Goal: Task Accomplishment & Management: Use online tool/utility

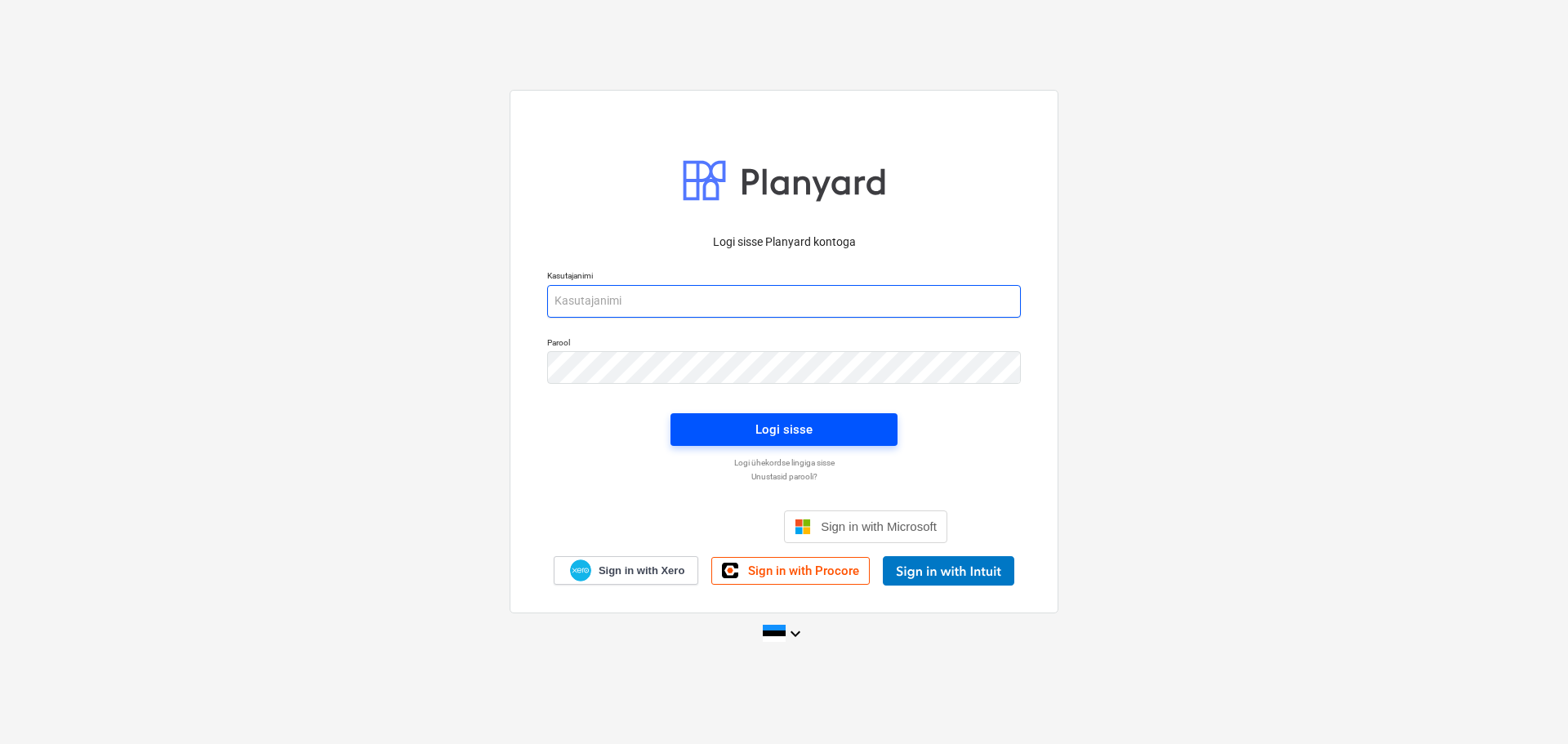
type input "[EMAIL_ADDRESS][DOMAIN_NAME]"
click at [811, 431] on div "Logi sisse" at bounding box center [784, 429] width 57 height 21
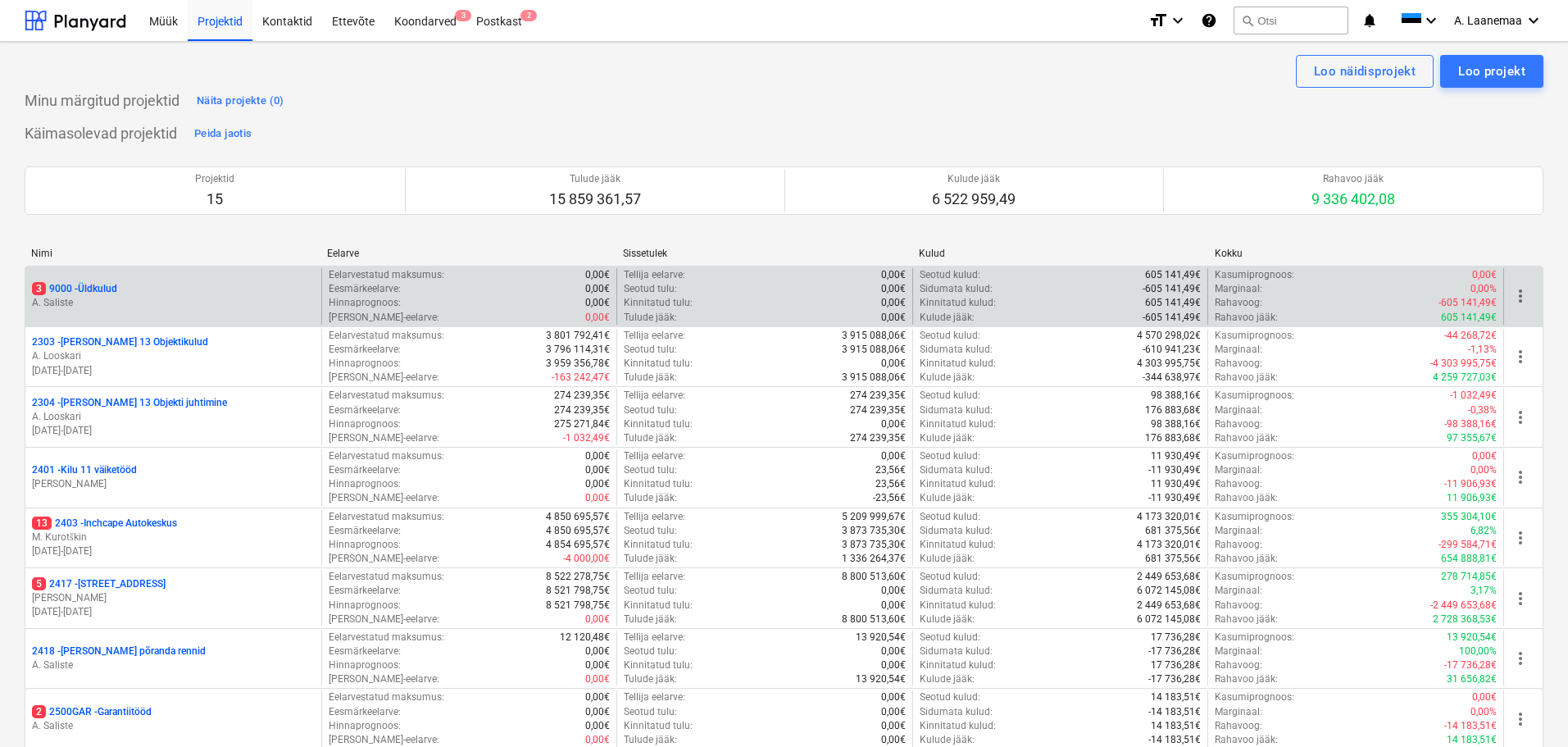
click at [71, 297] on p "A. Saliste" at bounding box center [173, 303] width 283 height 14
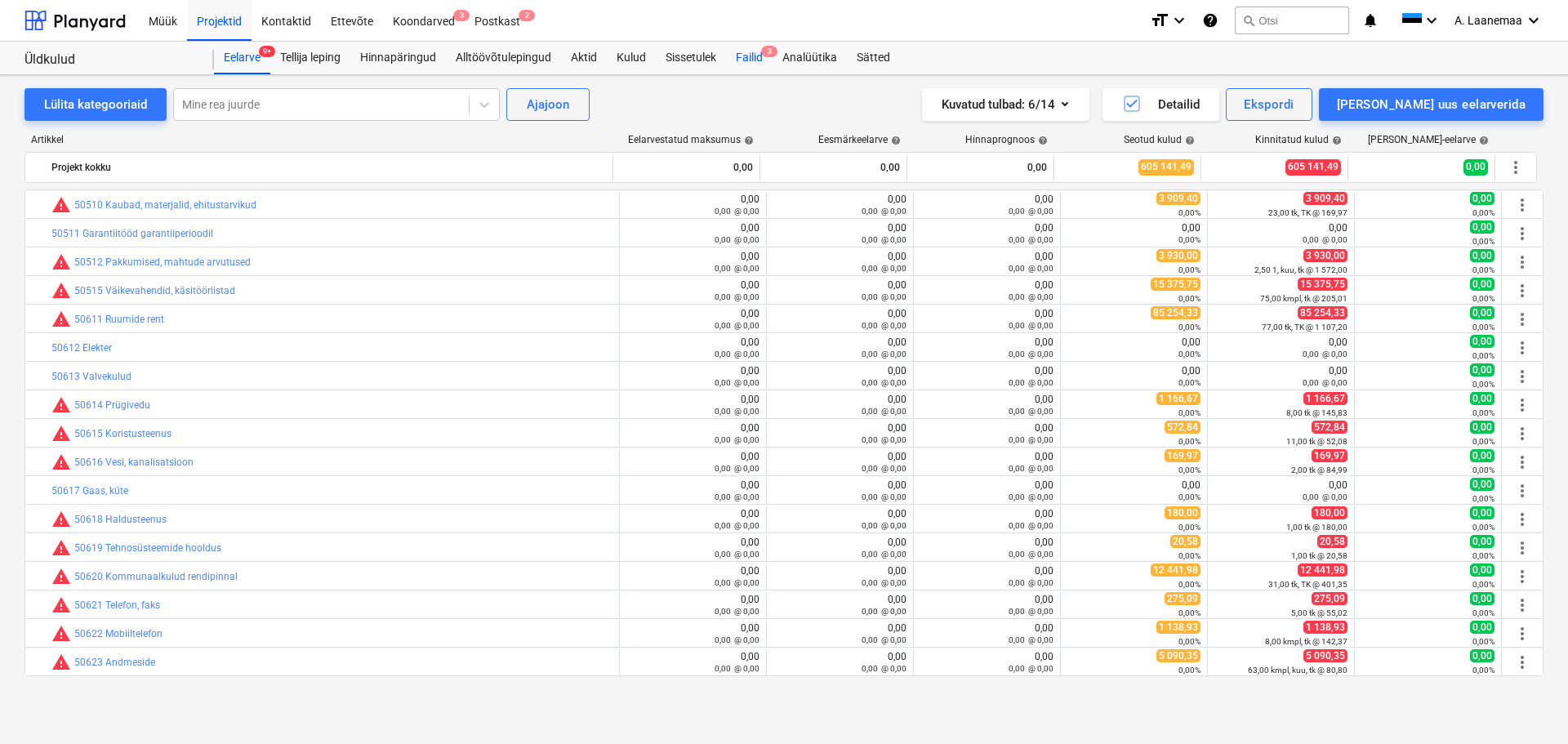
click at [752, 52] on div "Failid 3" at bounding box center [749, 58] width 46 height 33
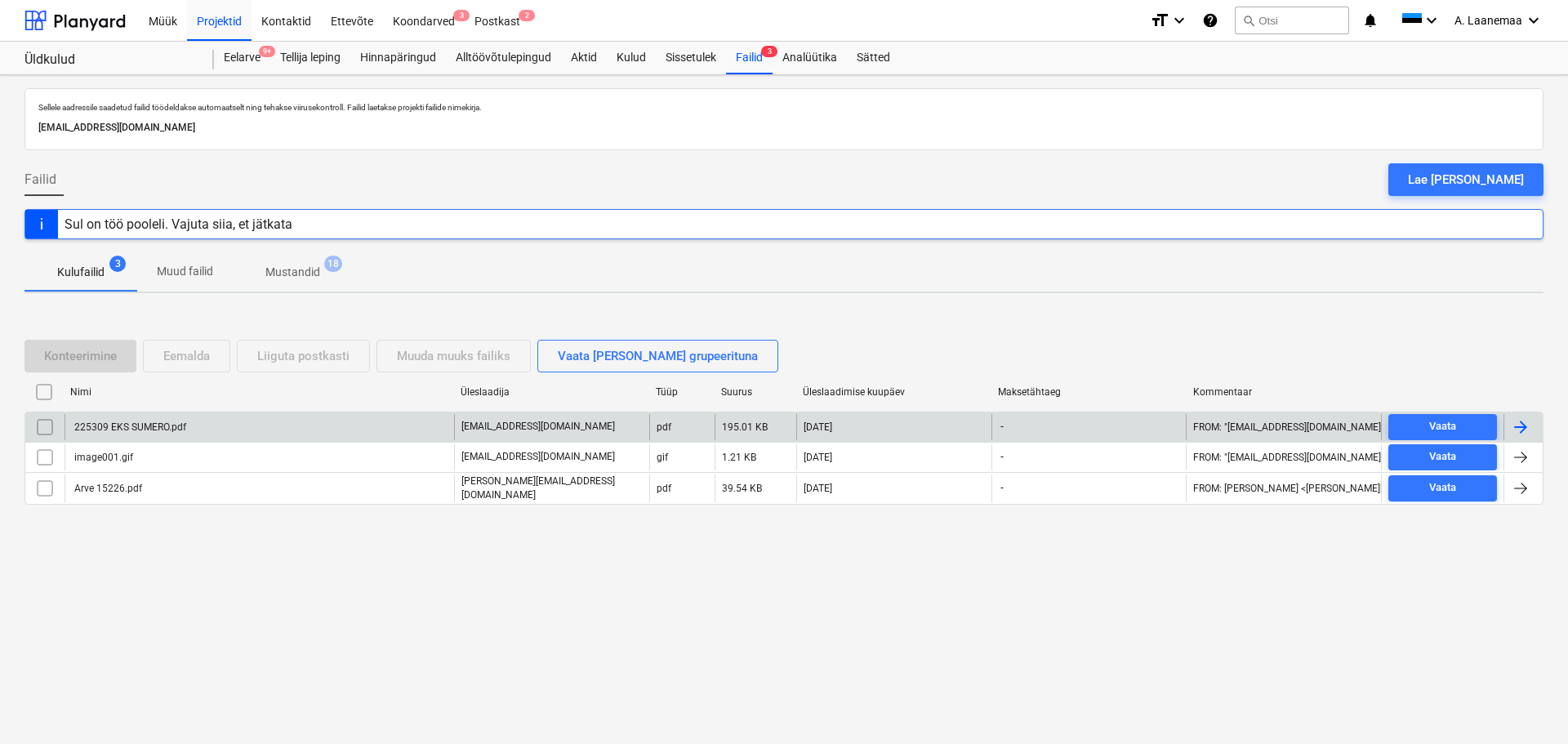
click at [162, 424] on div "225309 EKS SUMERO.pdf" at bounding box center [129, 427] width 114 height 11
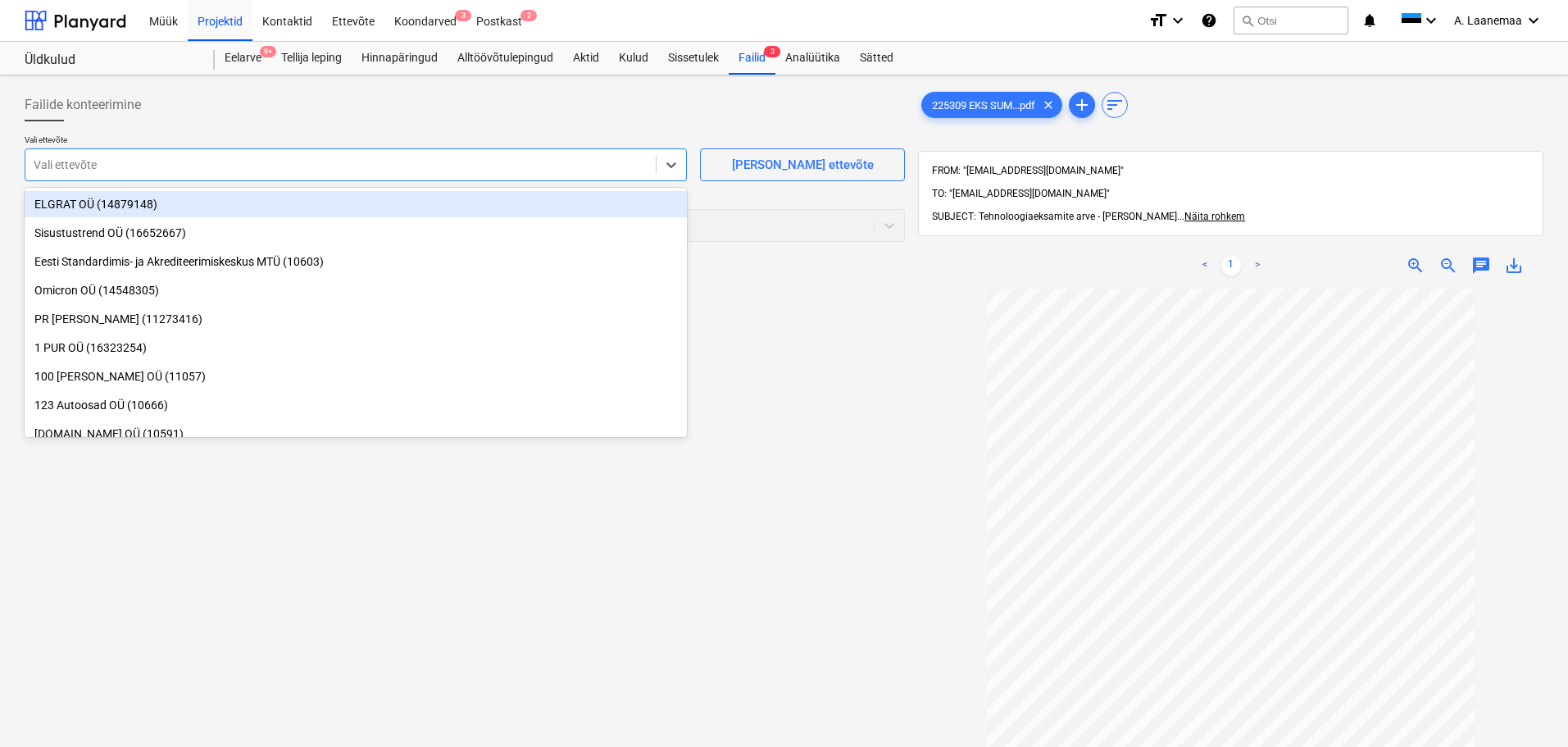
click at [108, 168] on div at bounding box center [341, 164] width 614 height 16
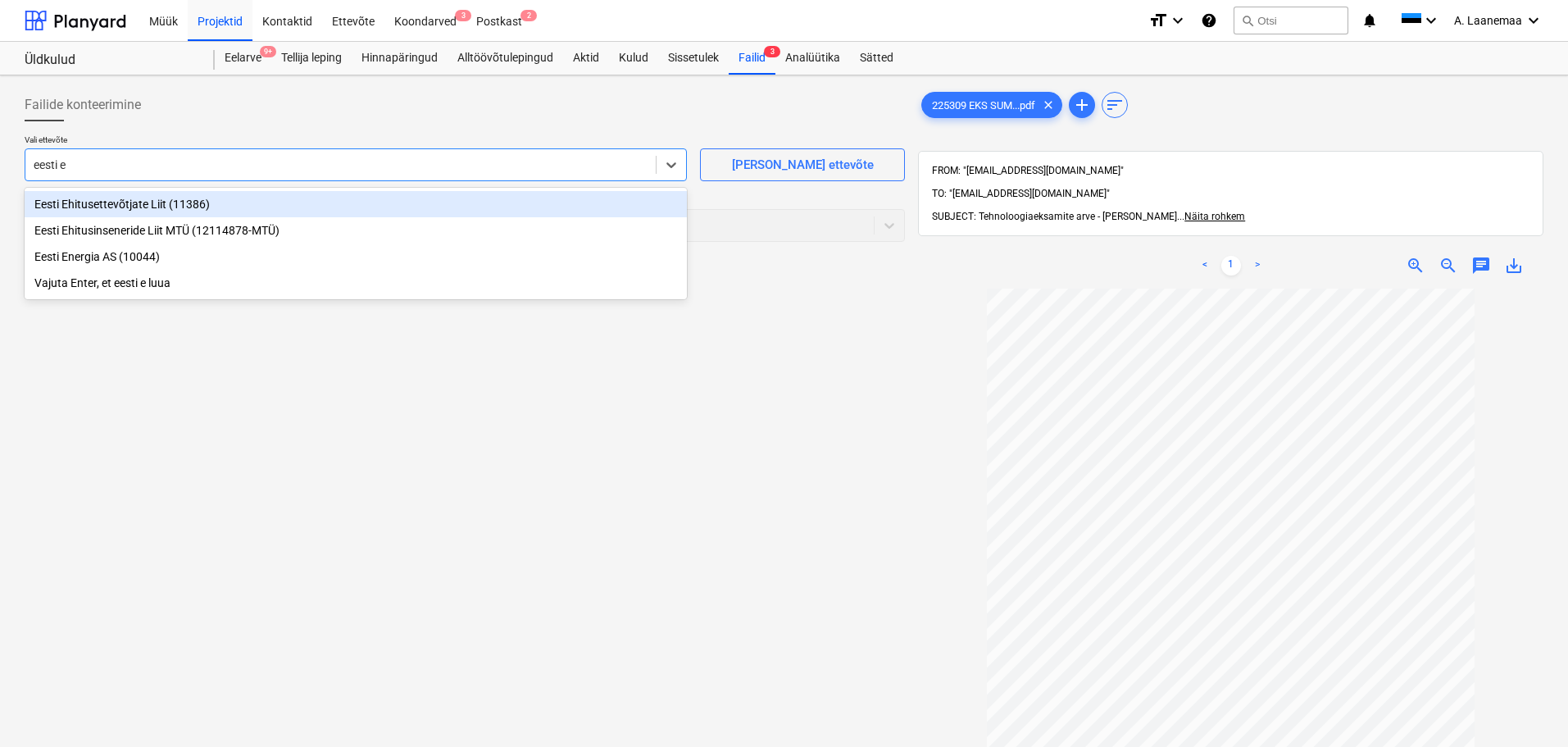
type input "eesti eh"
click at [121, 208] on div "Eesti Ehitusettevõtjate Liit (11386)" at bounding box center [356, 204] width 662 height 27
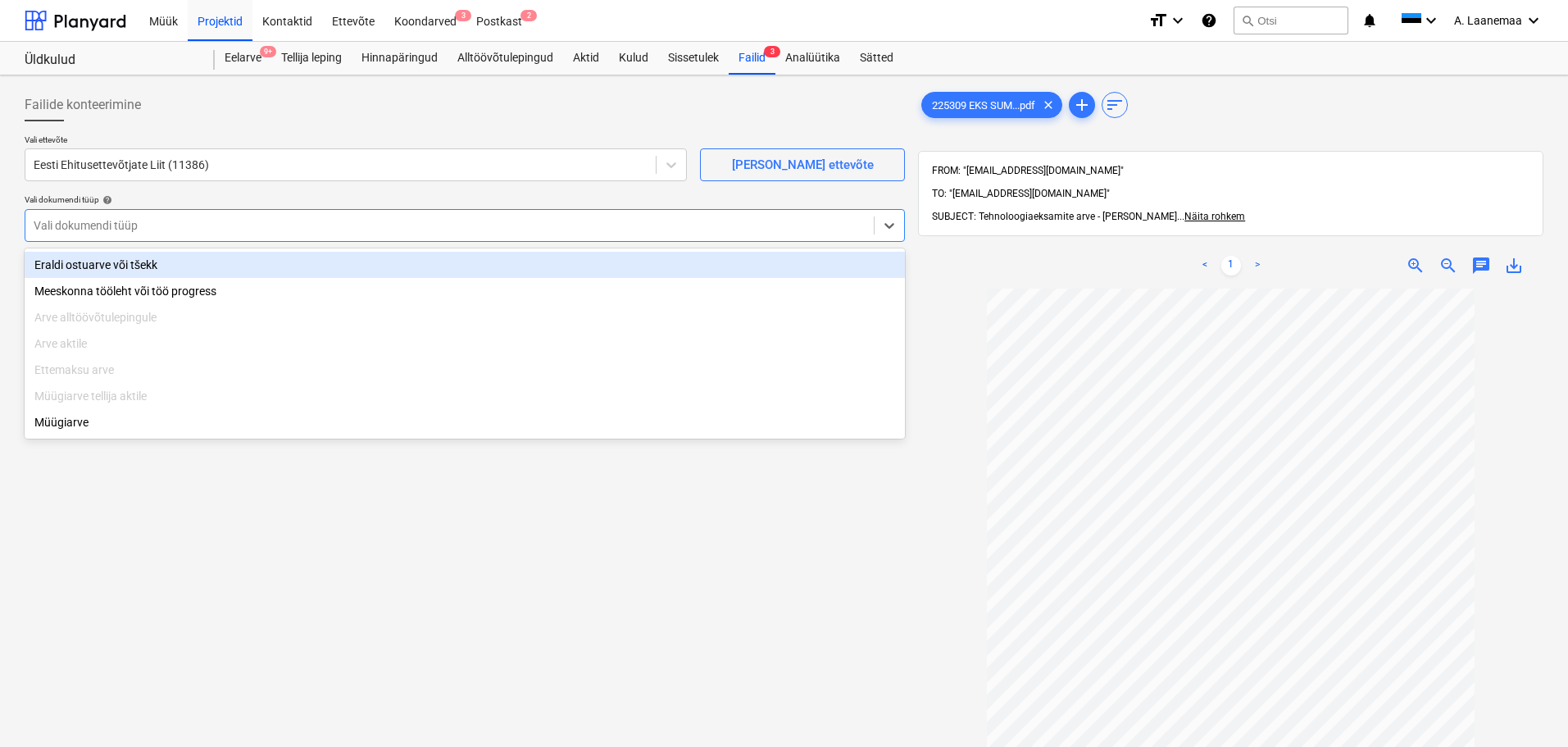
click at [116, 230] on div at bounding box center [449, 225] width 832 height 16
click at [116, 268] on div "Eraldi ostuarve või tšekk" at bounding box center [465, 265] width 881 height 27
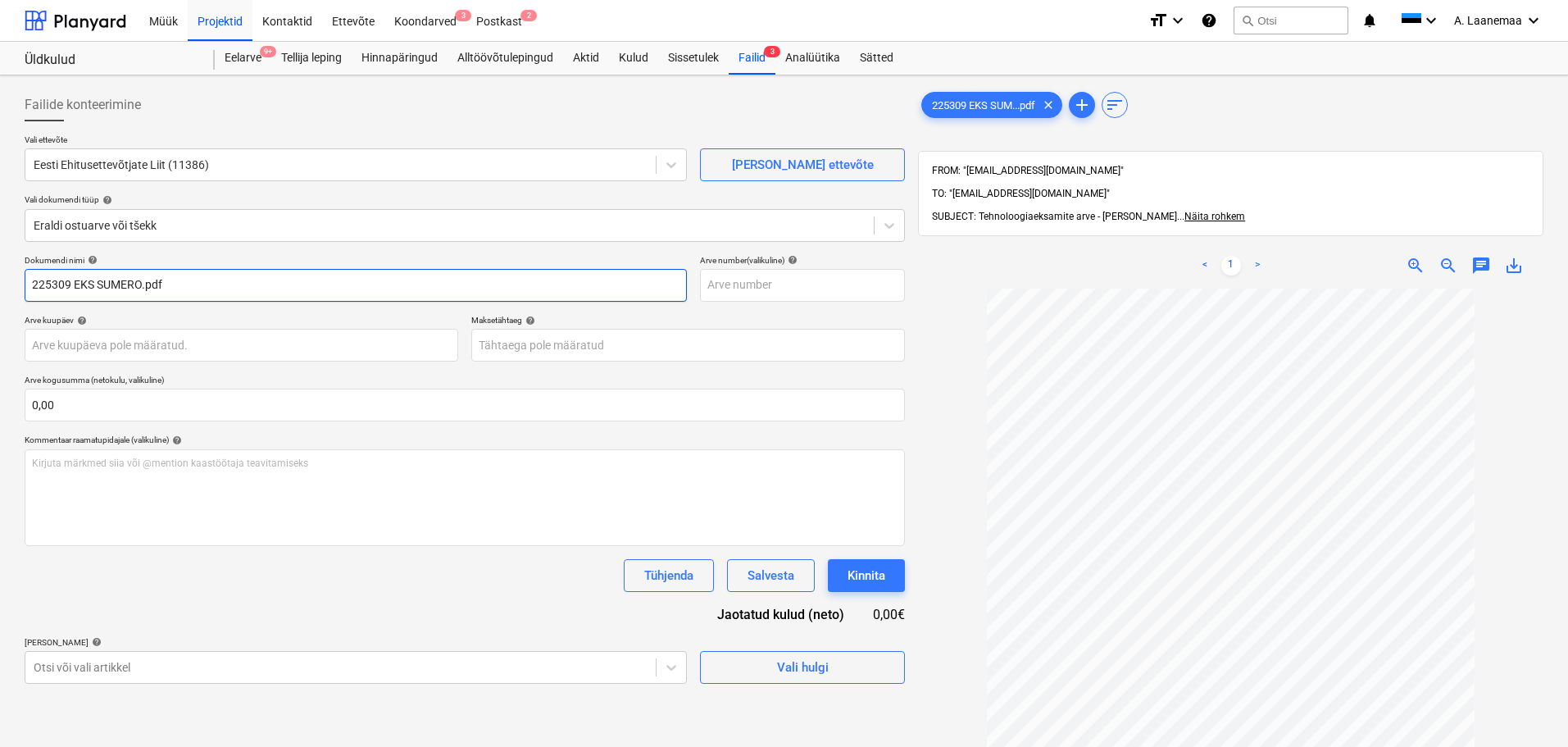
drag, startPoint x: 188, startPoint y: 282, endPoint x: 67, endPoint y: 305, distance: 123.2
click at [67, 305] on div "Dokumendi nimi help 225309 EKS SUMERO.pdf Arve number (valikuline) help Arve ku…" at bounding box center [465, 469] width 881 height 429
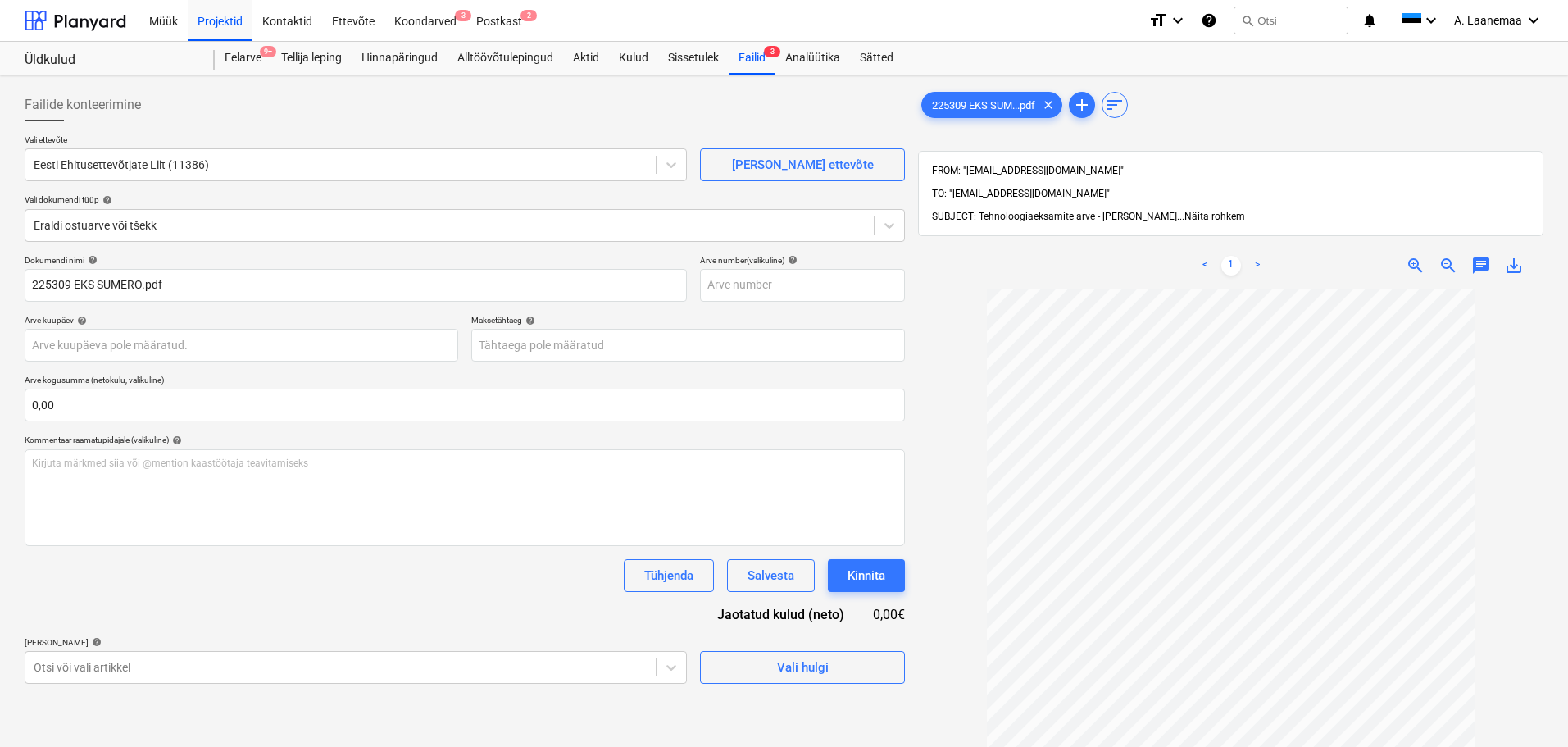
click at [67, 305] on div "Dokumendi nimi help 225309 EKS SUMERO.pdf Arve number (valikuline) help Arve ku…" at bounding box center [465, 469] width 881 height 429
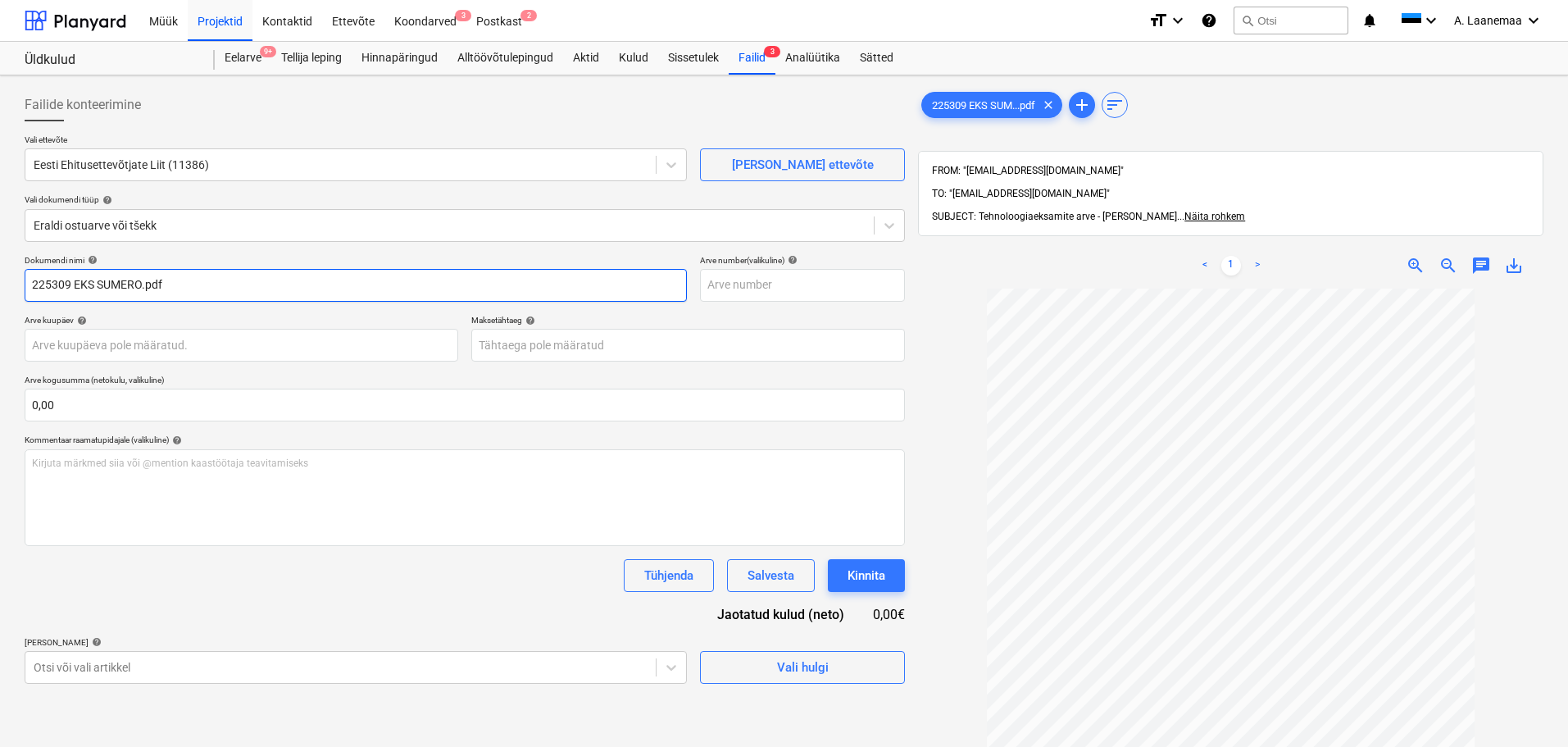
click at [311, 281] on input "225309 EKS SUMERO.pdf" at bounding box center [356, 286] width 662 height 33
type input "225309"
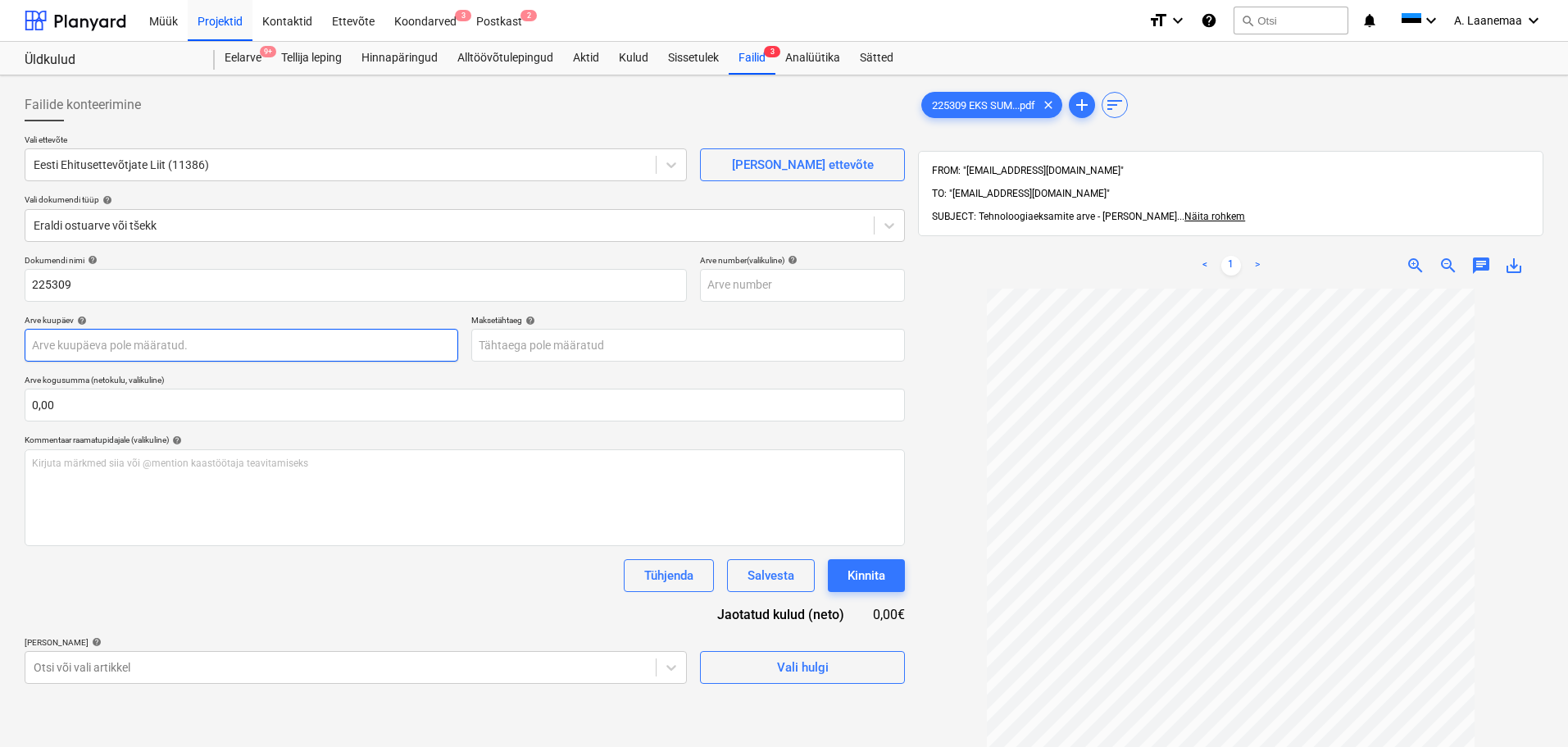
click at [222, 340] on body "Müük Projektid Kontaktid Ettevõte Koondarved 3 Postkast 2 format_size keyboard_…" at bounding box center [784, 374] width 1568 height 747
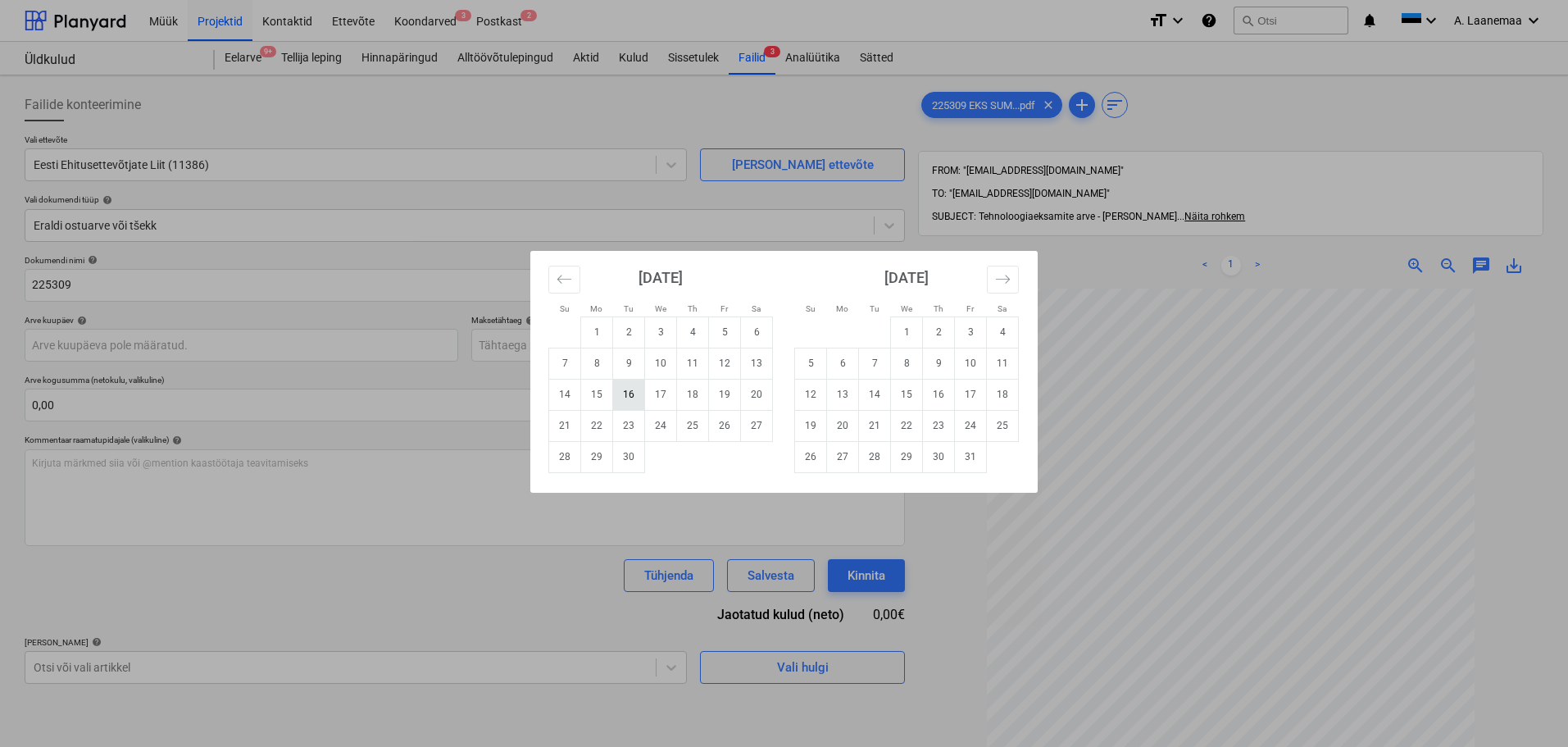
click at [636, 398] on td "16" at bounding box center [629, 394] width 32 height 31
type input "[DATE]"
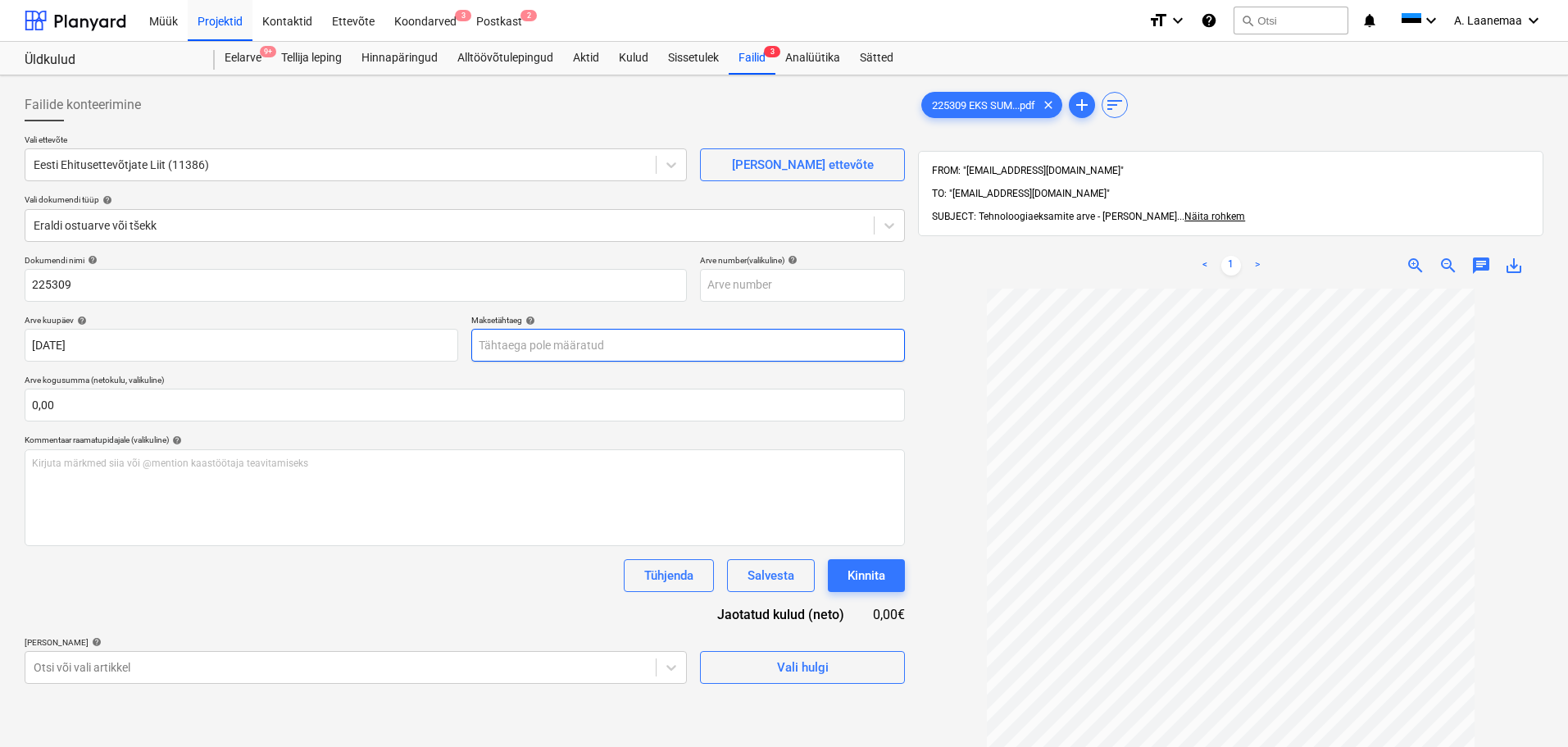
click at [526, 344] on body "Müük Projektid Kontaktid Ettevõte Koondarved 3 Postkast 2 format_size keyboard_…" at bounding box center [784, 374] width 1568 height 747
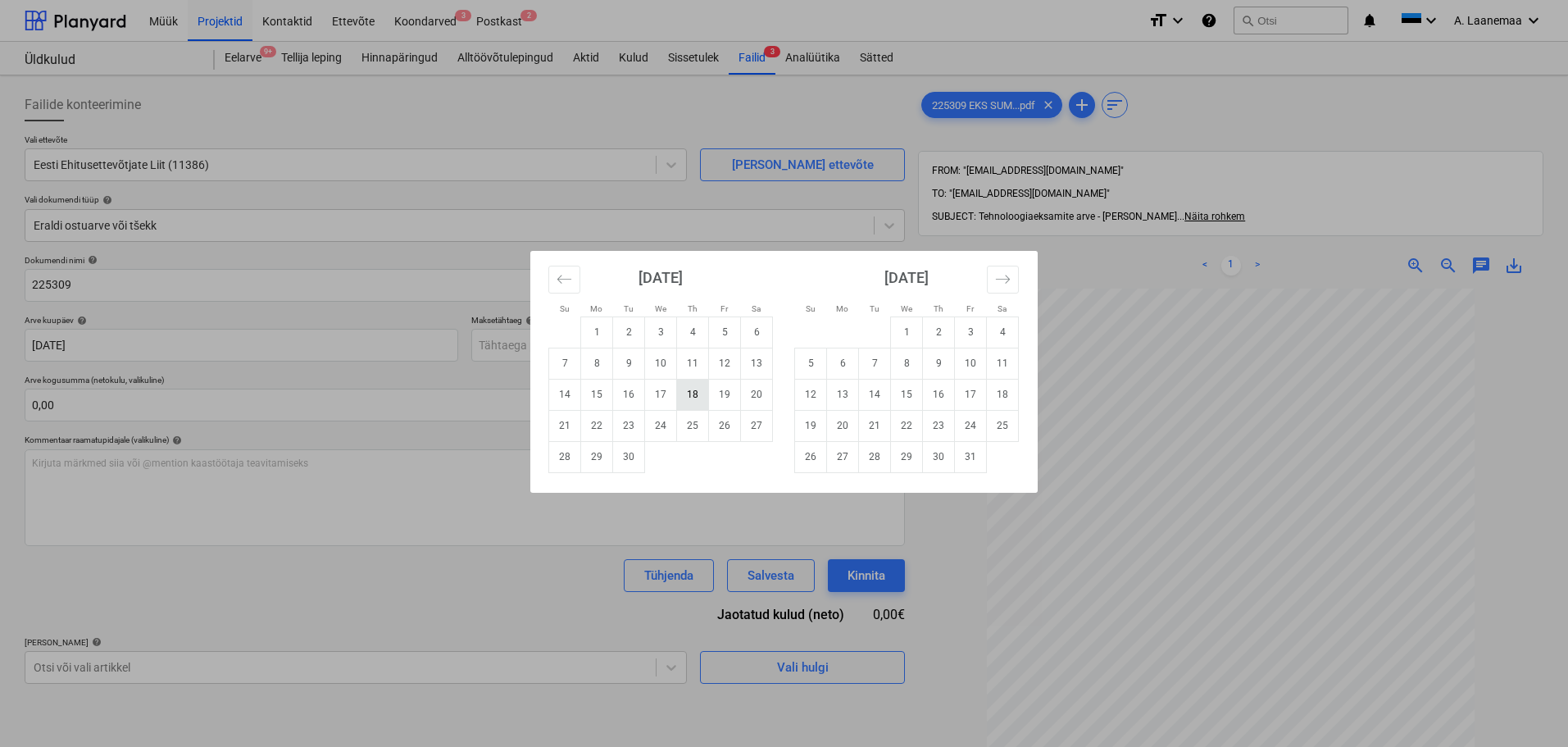
click at [691, 395] on td "18" at bounding box center [692, 394] width 32 height 31
type input "[DATE]"
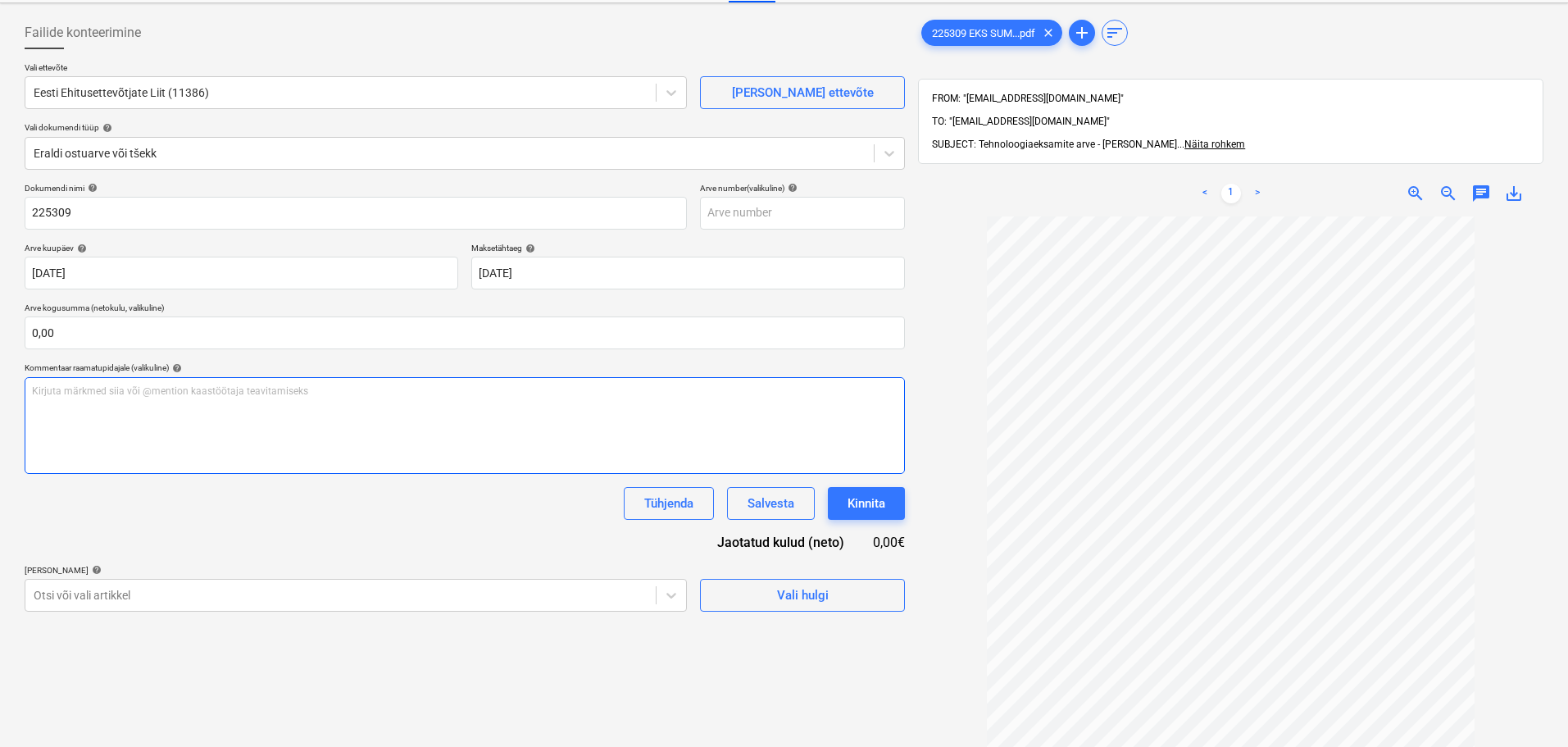
scroll to position [164, 0]
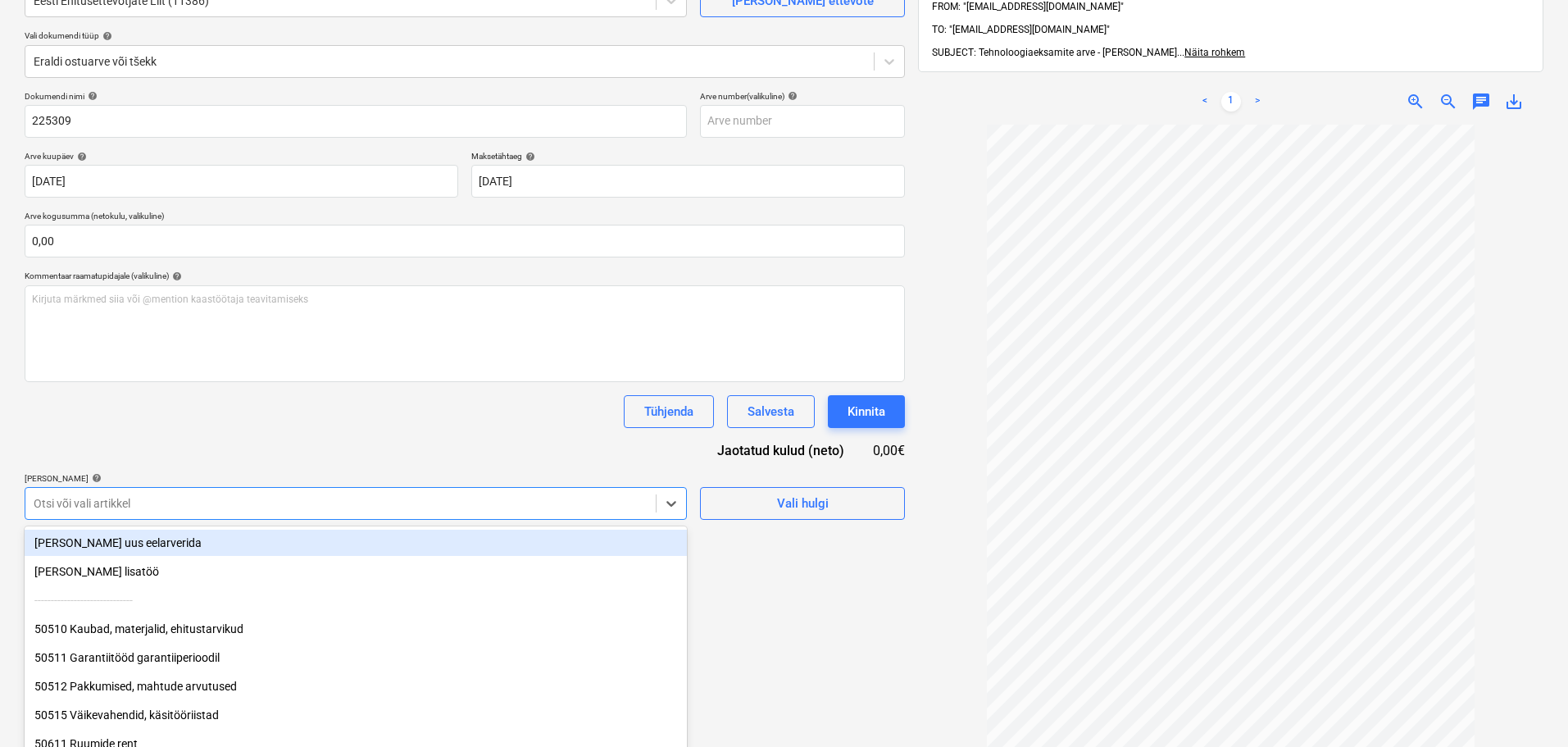
click at [249, 503] on body "Müük Projektid Kontaktid Ettevõte Koondarved 3 Postkast 2 format_size keyboard_…" at bounding box center [784, 209] width 1568 height 747
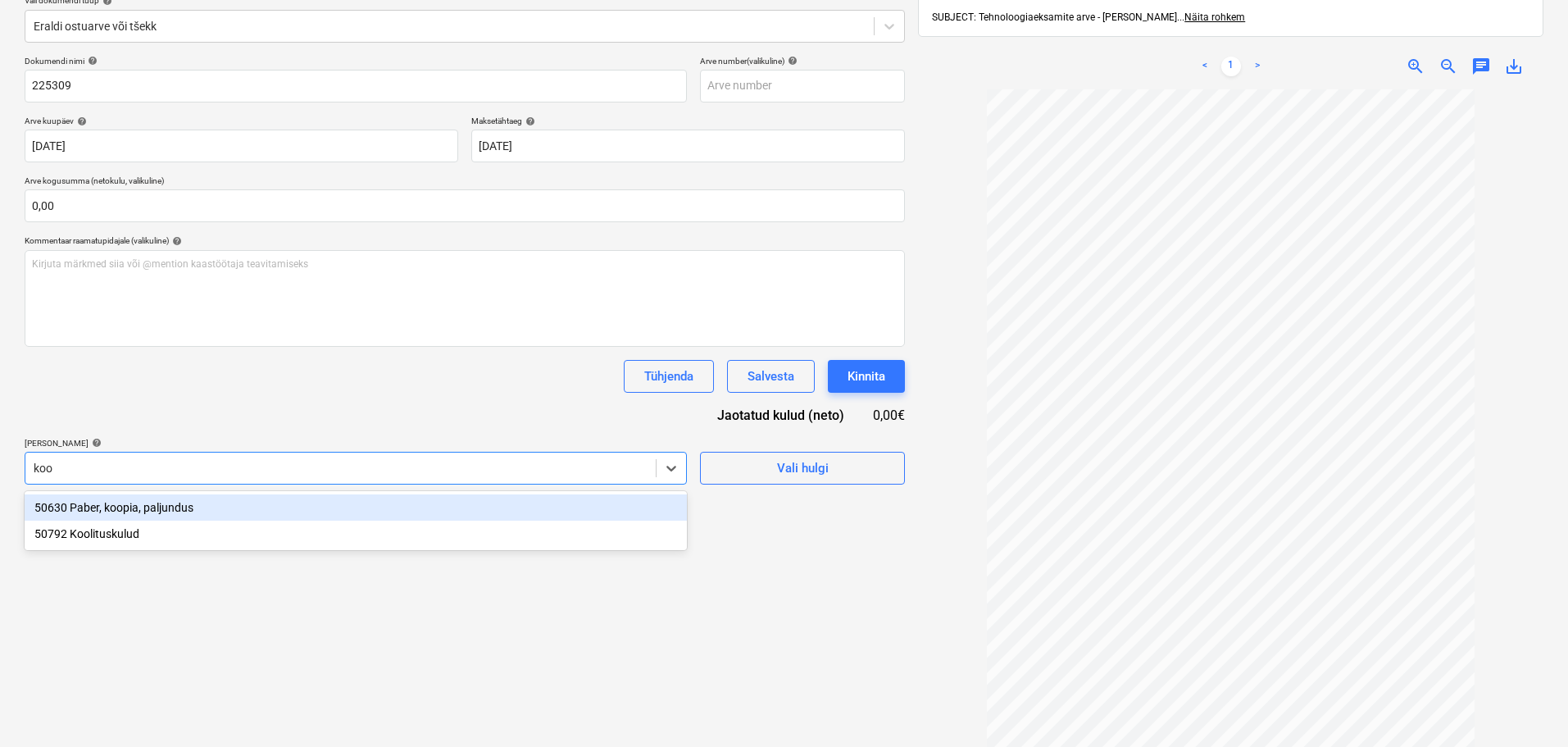
type input "kool"
click at [248, 503] on div "50792 Koolituskulud" at bounding box center [356, 508] width 662 height 27
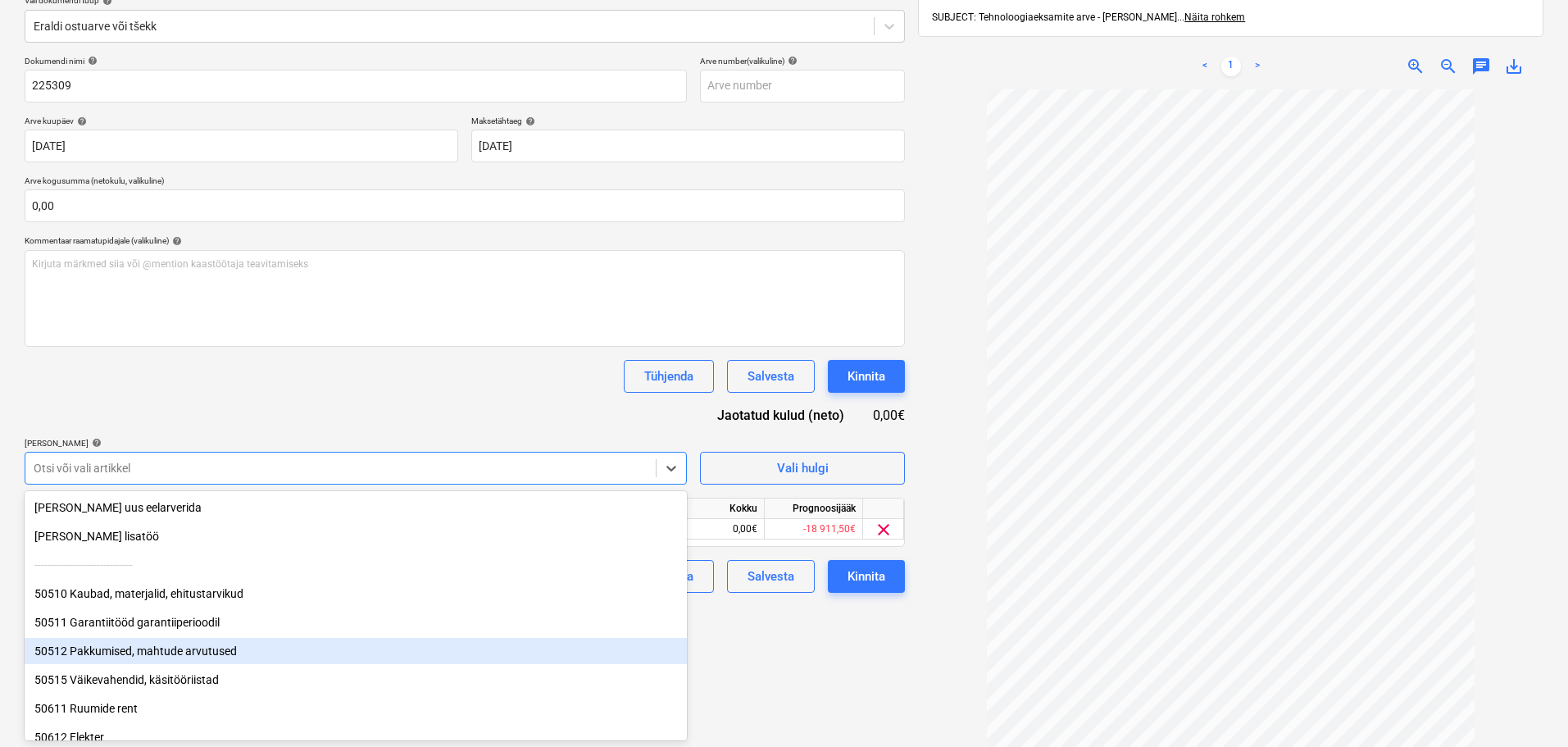
click at [779, 664] on div "Failide konteerimine Vali ettevõte Eesti Ehitusettevõtjate Liit (11386) [PERSON…" at bounding box center [464, 340] width 894 height 915
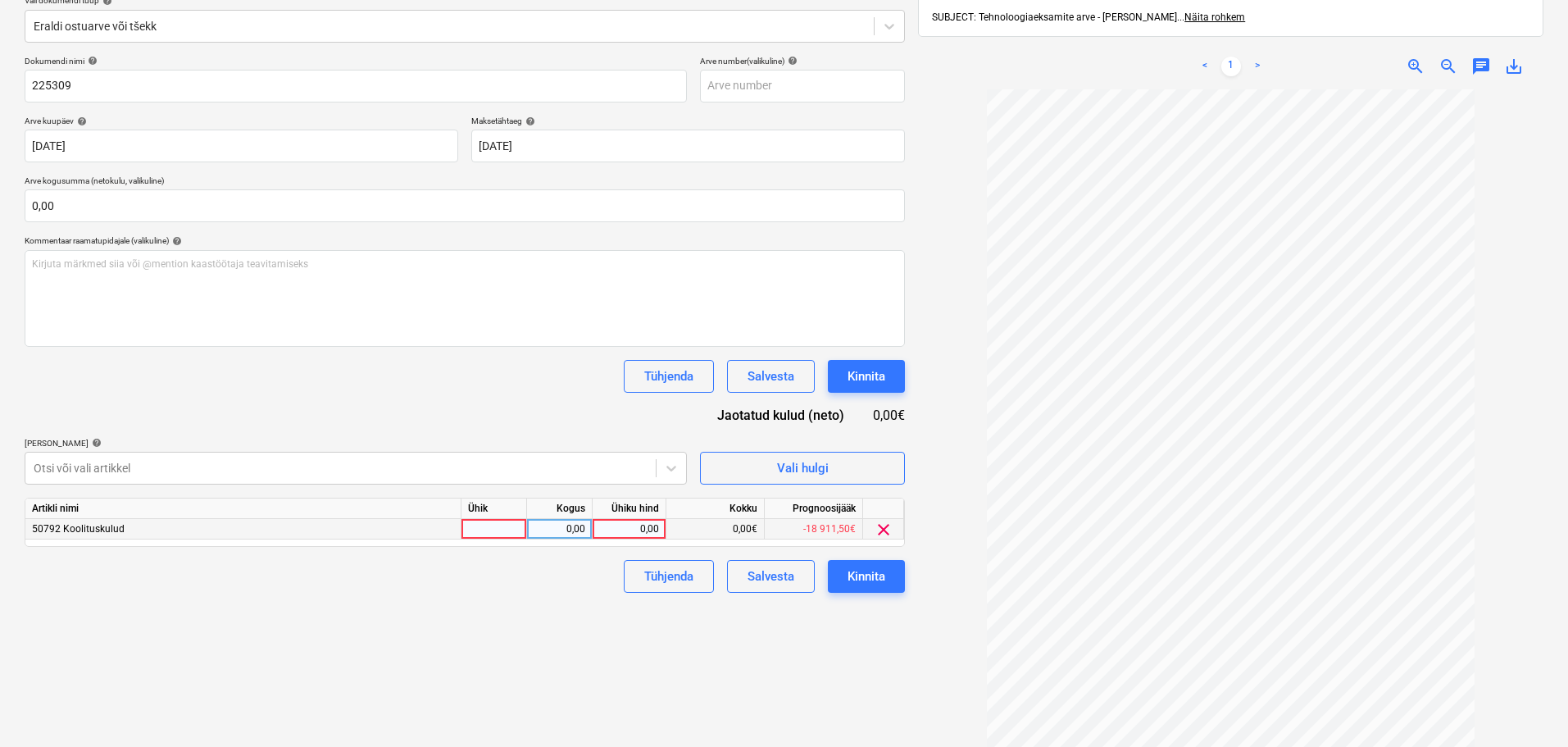
click at [615, 528] on div "0,00" at bounding box center [630, 529] width 60 height 21
type input "186"
click at [876, 575] on div "Kinnita" at bounding box center [867, 577] width 38 height 22
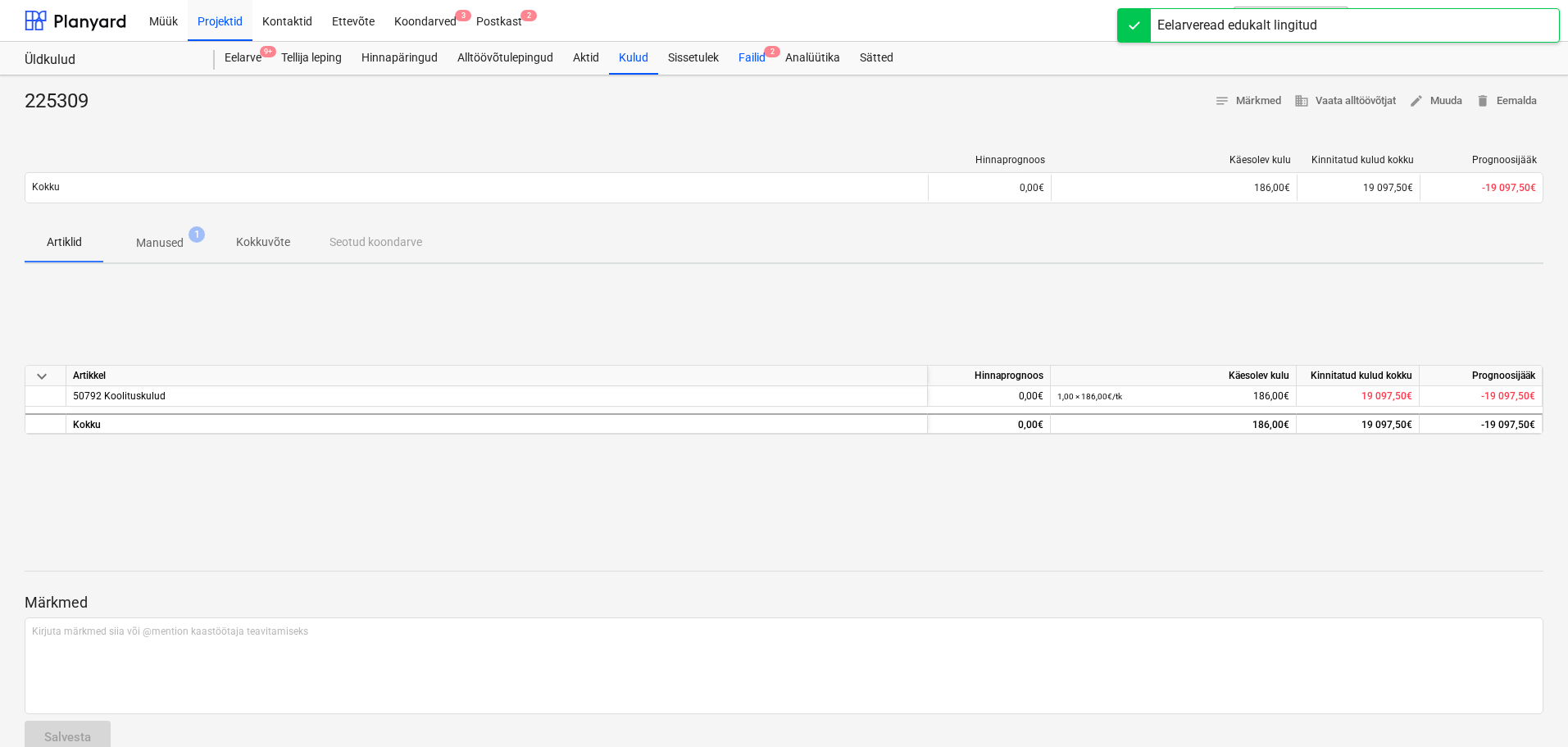
click at [759, 59] on div "Failid 2" at bounding box center [752, 59] width 46 height 33
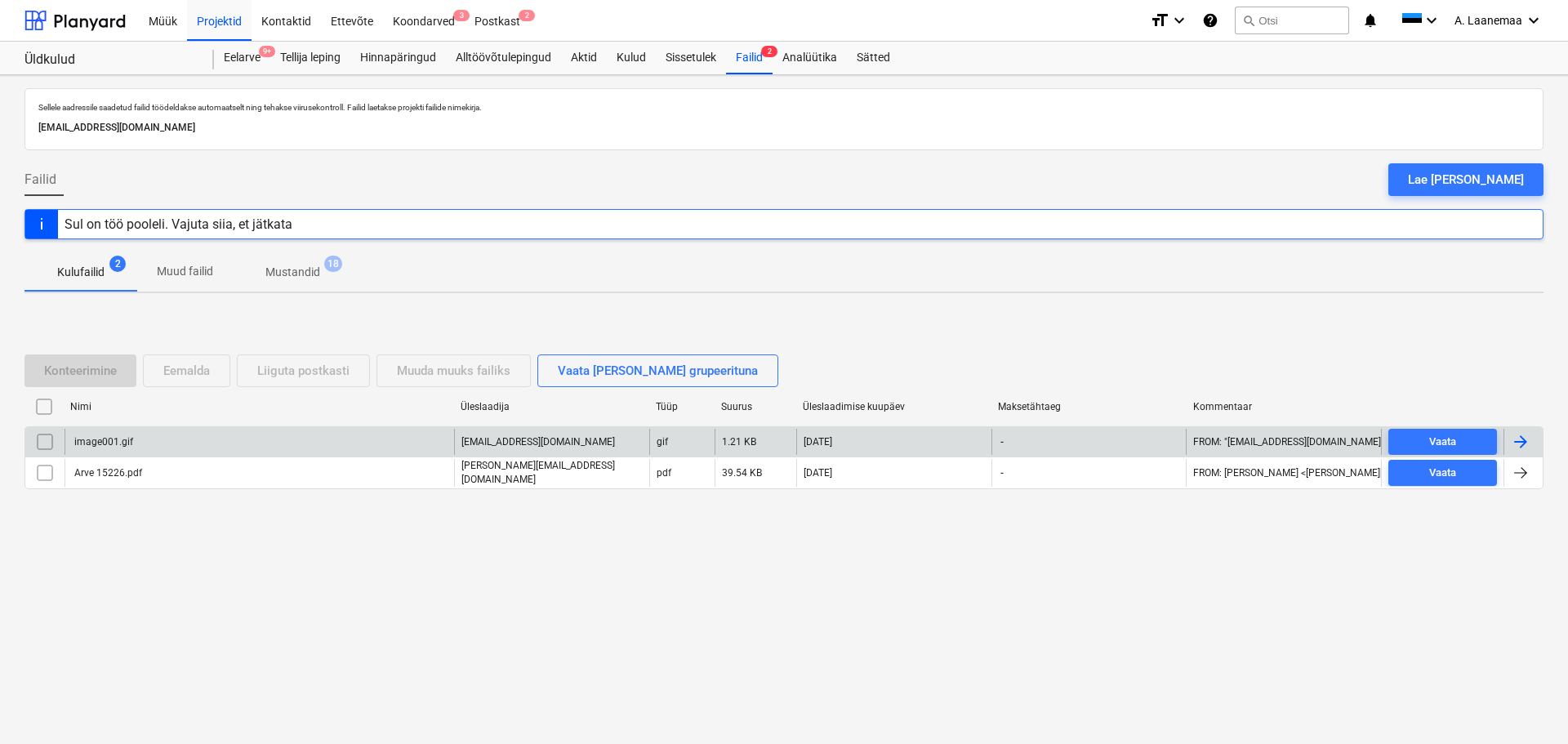
click at [147, 438] on div "image001.gif" at bounding box center [259, 441] width 390 height 27
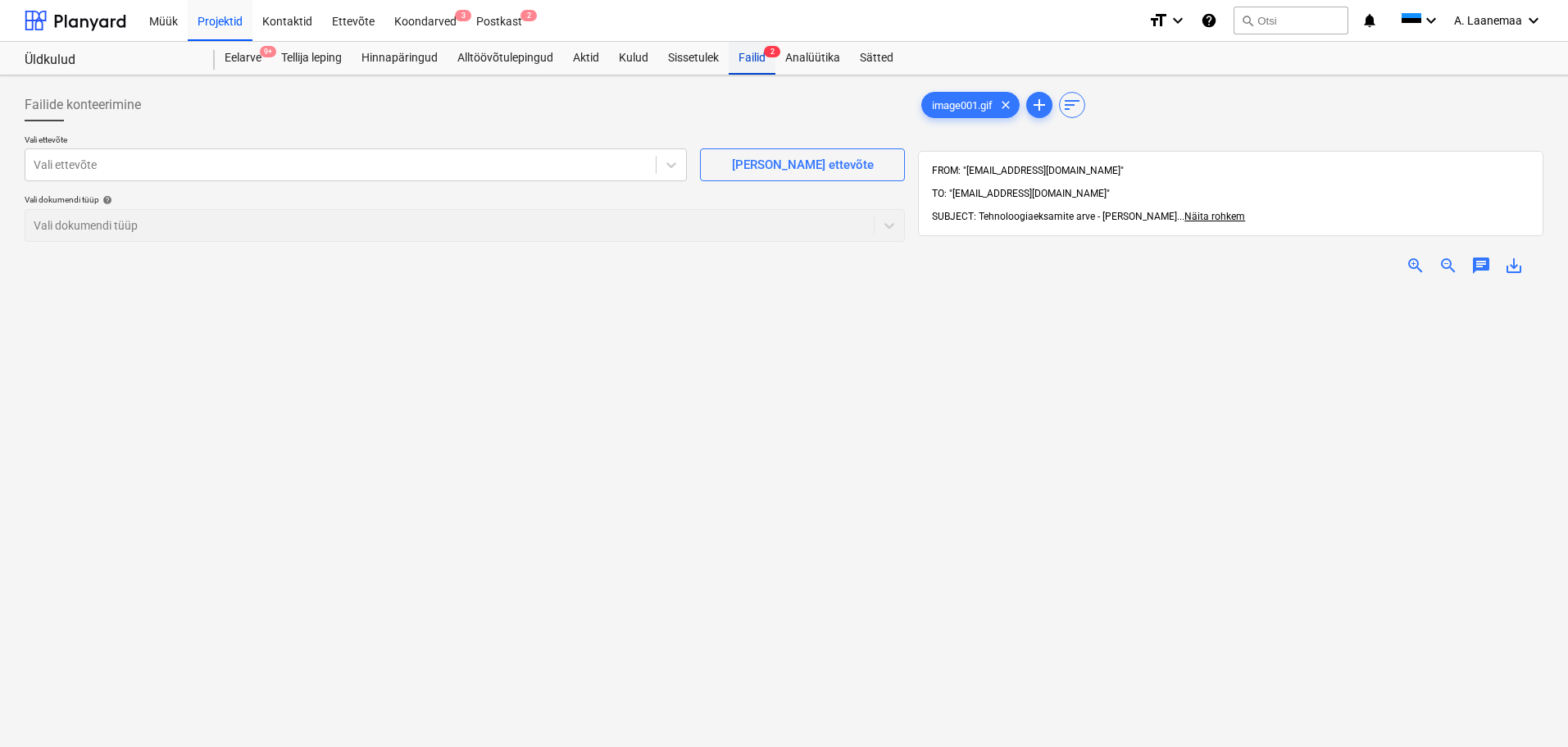
click at [753, 51] on div "Failid 2" at bounding box center [752, 59] width 46 height 33
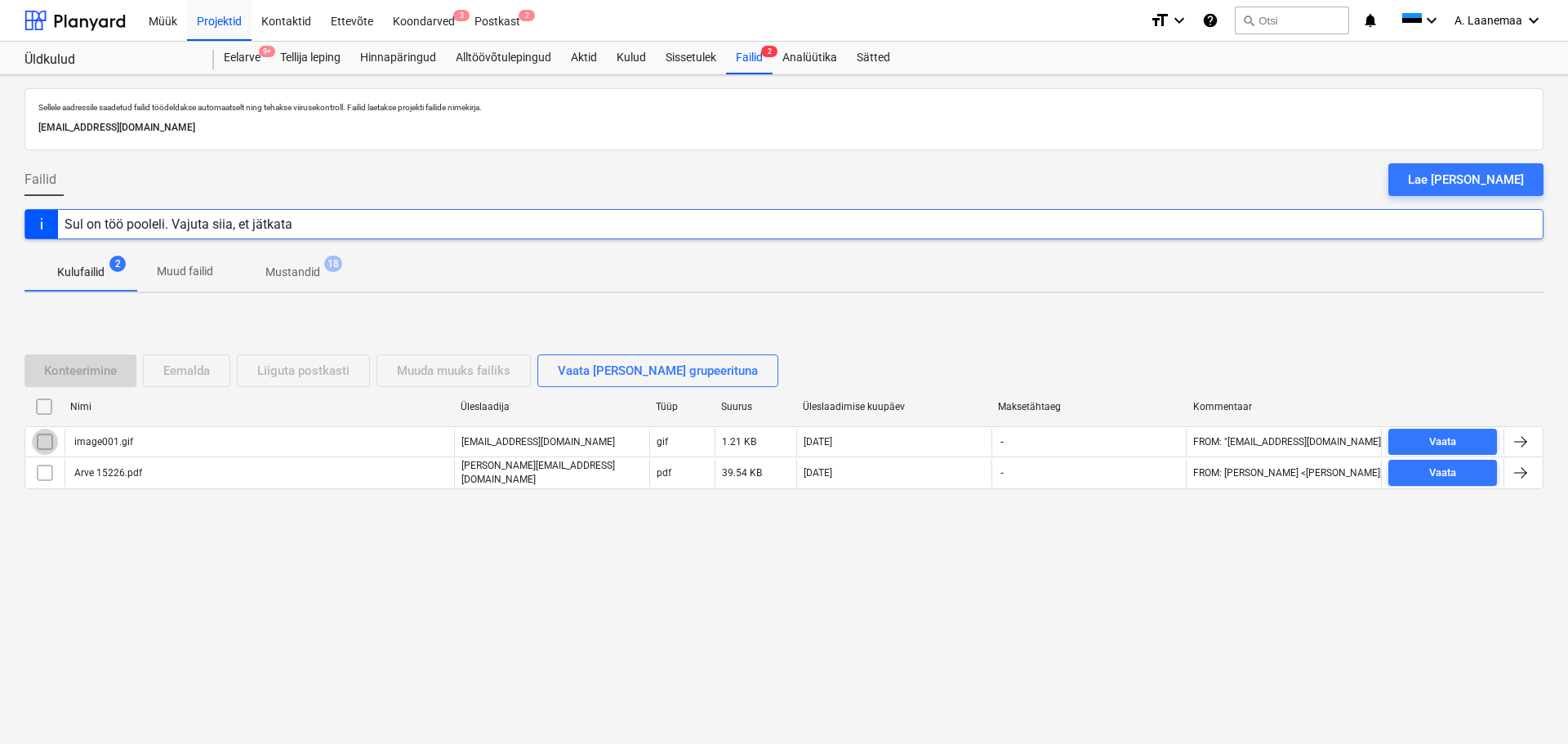
click at [45, 443] on input "checkbox" at bounding box center [45, 441] width 27 height 27
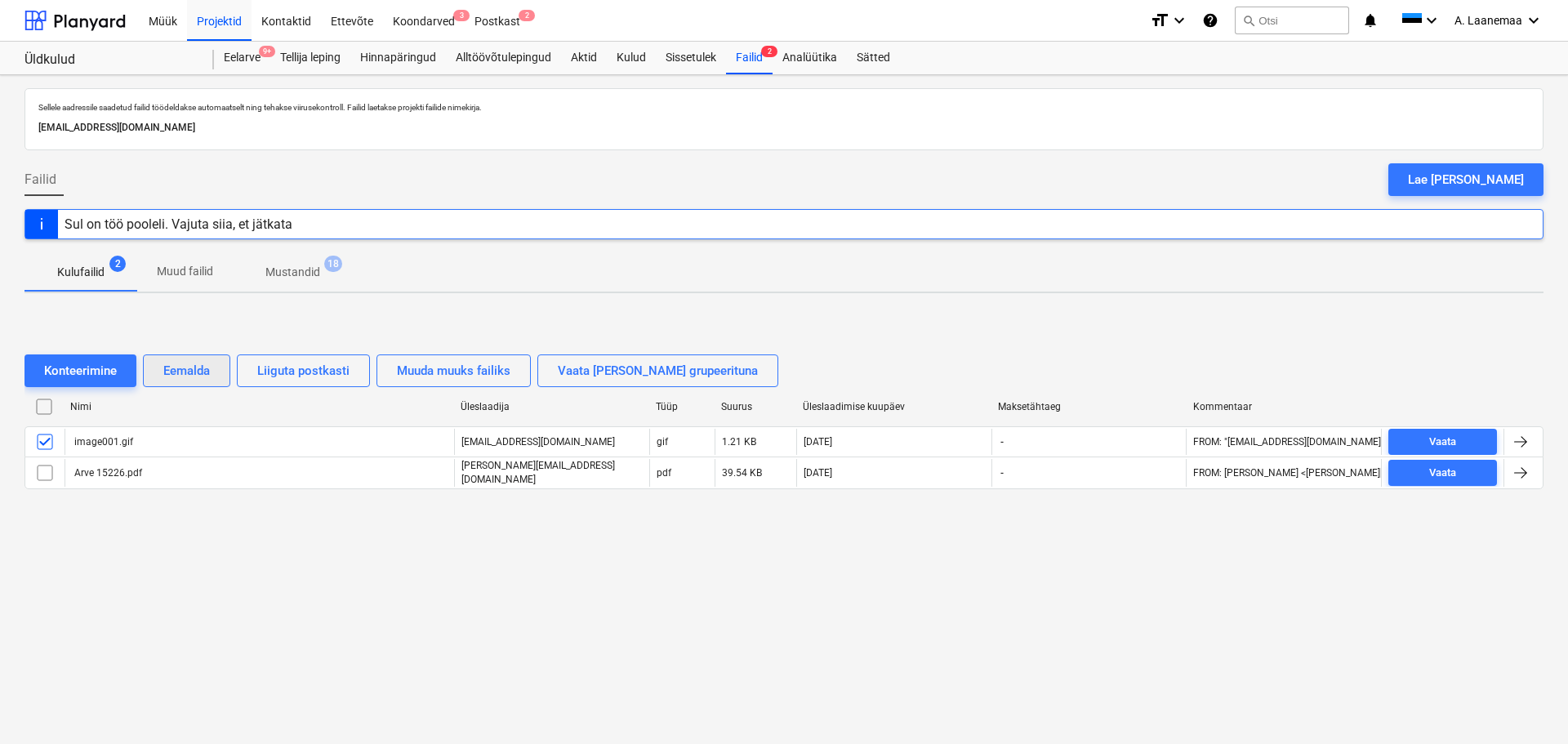
click at [181, 369] on div "Eemalda" at bounding box center [187, 370] width 46 height 21
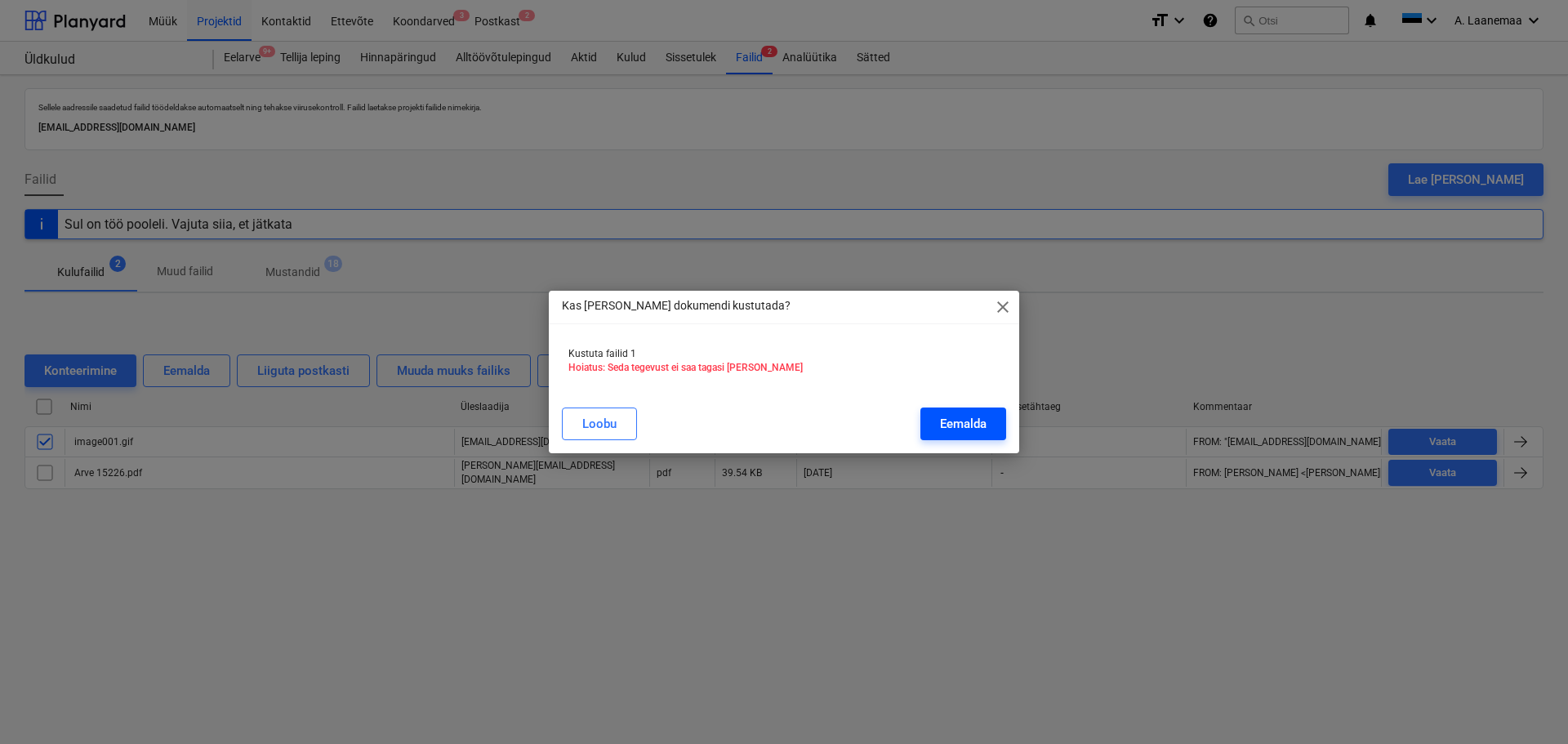
click at [963, 423] on div "Eemalda" at bounding box center [963, 423] width 46 height 21
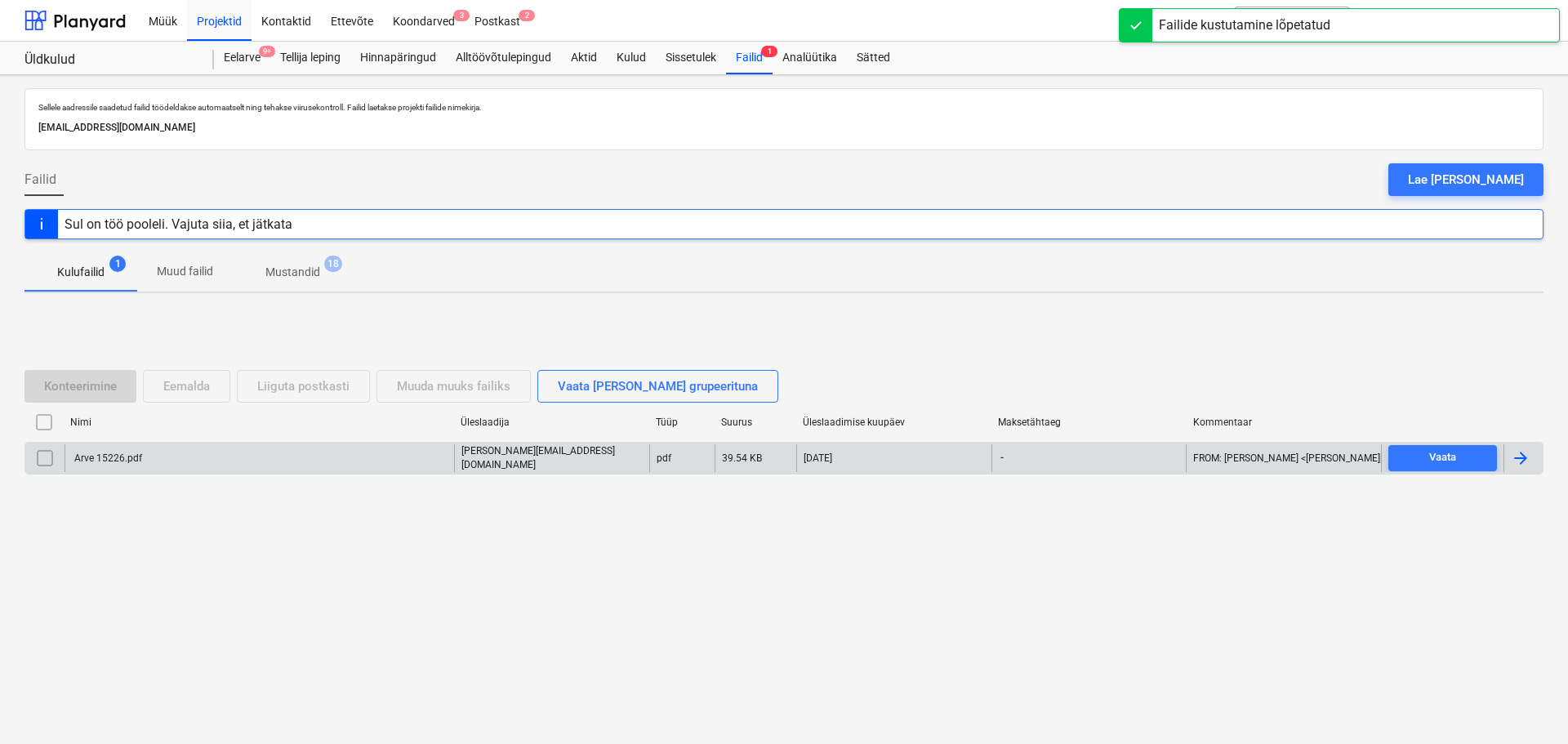
click at [106, 454] on div "Arve 15226.pdf" at bounding box center [107, 458] width 70 height 11
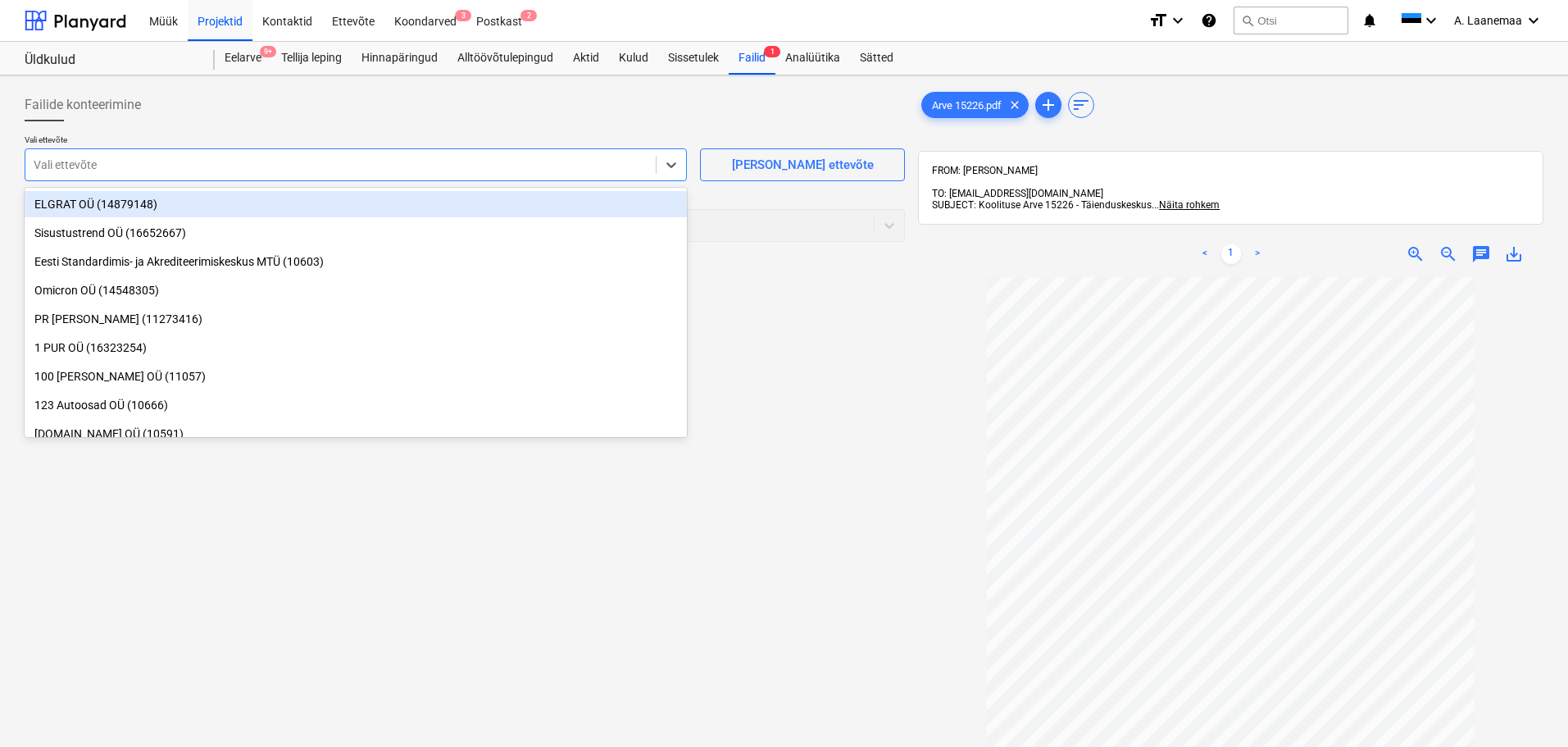
click at [107, 170] on div at bounding box center [341, 164] width 614 height 16
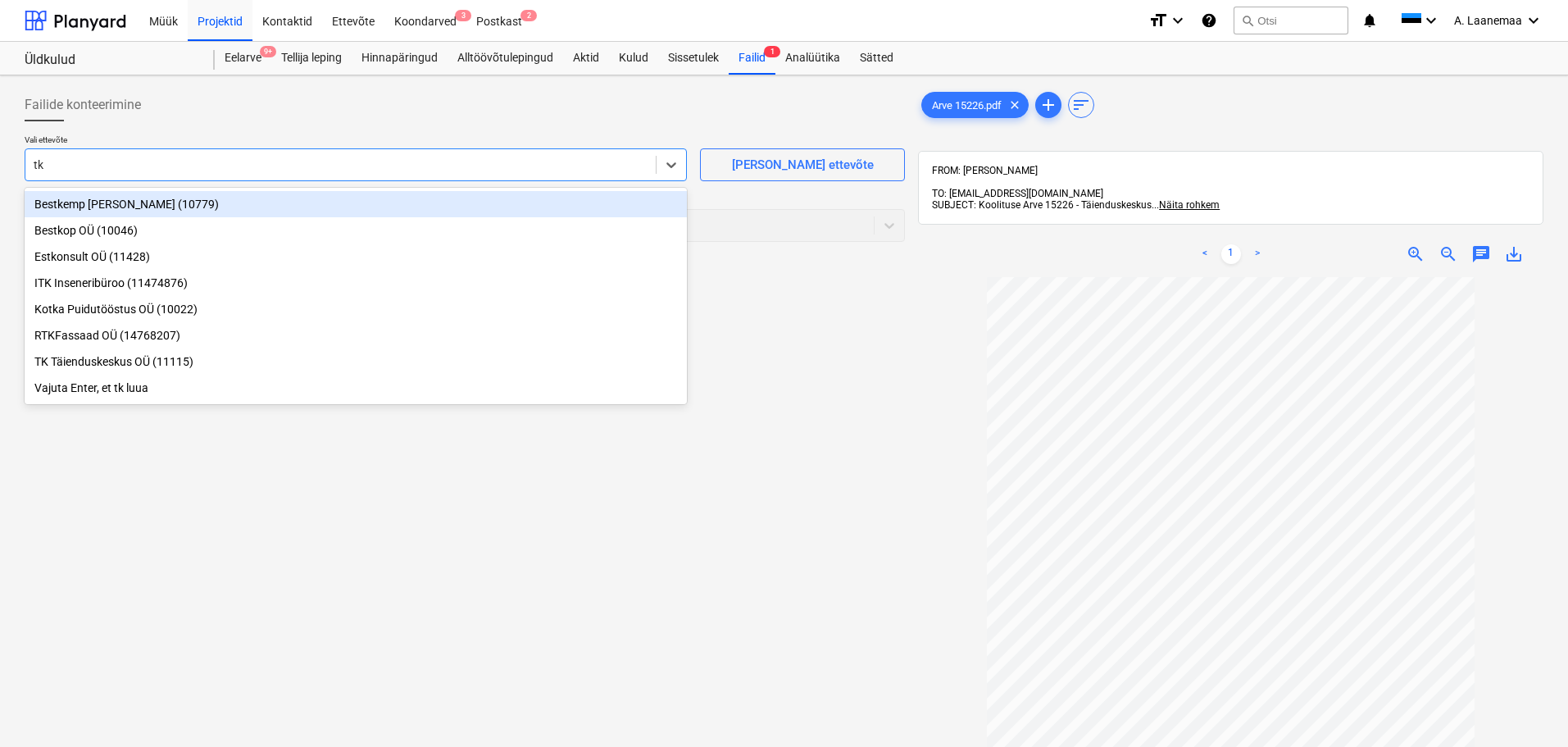
type input "tk t"
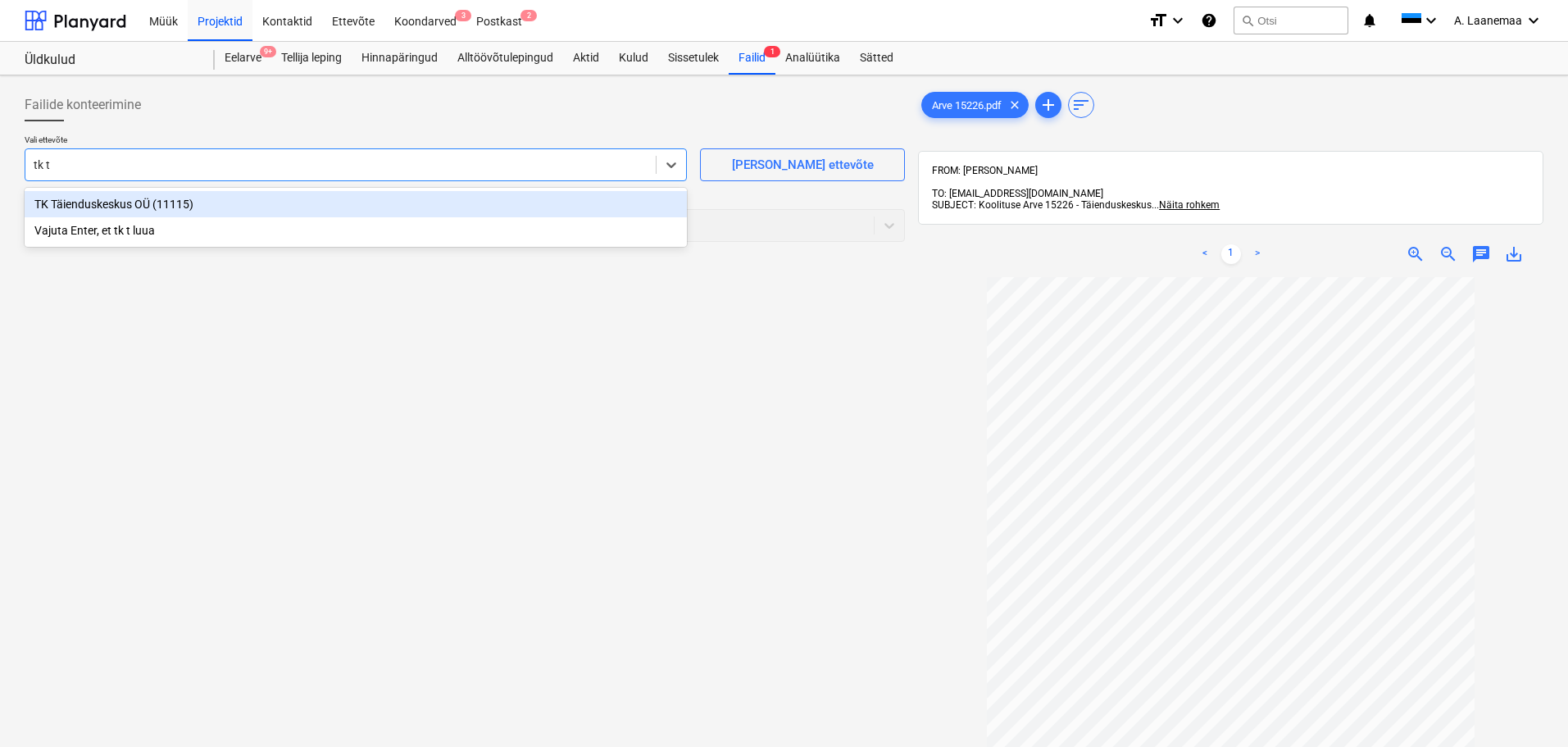
click at [100, 200] on div "TK Täienduskeskus OÜ (11115)" at bounding box center [356, 204] width 662 height 27
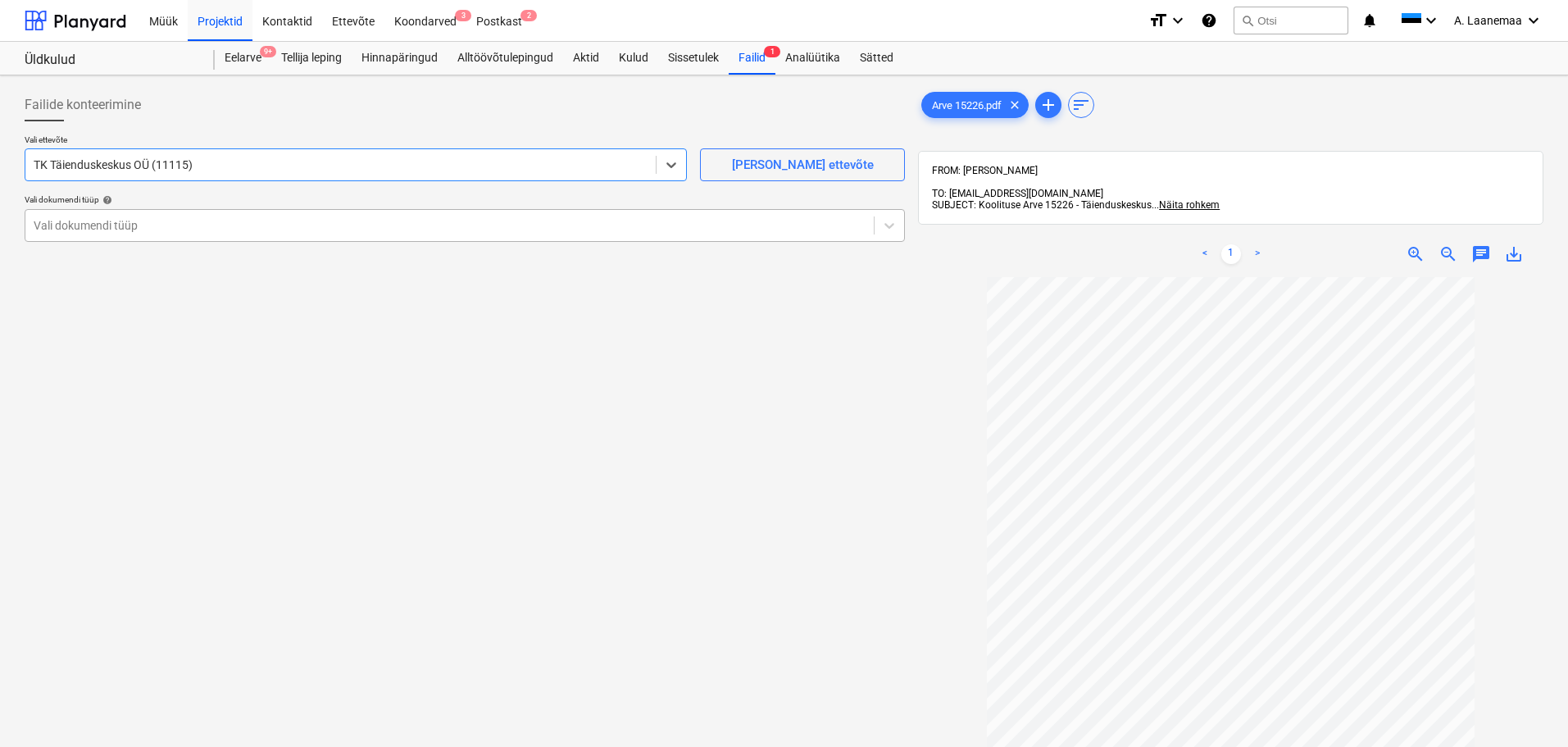
click at [122, 226] on div at bounding box center [449, 225] width 832 height 16
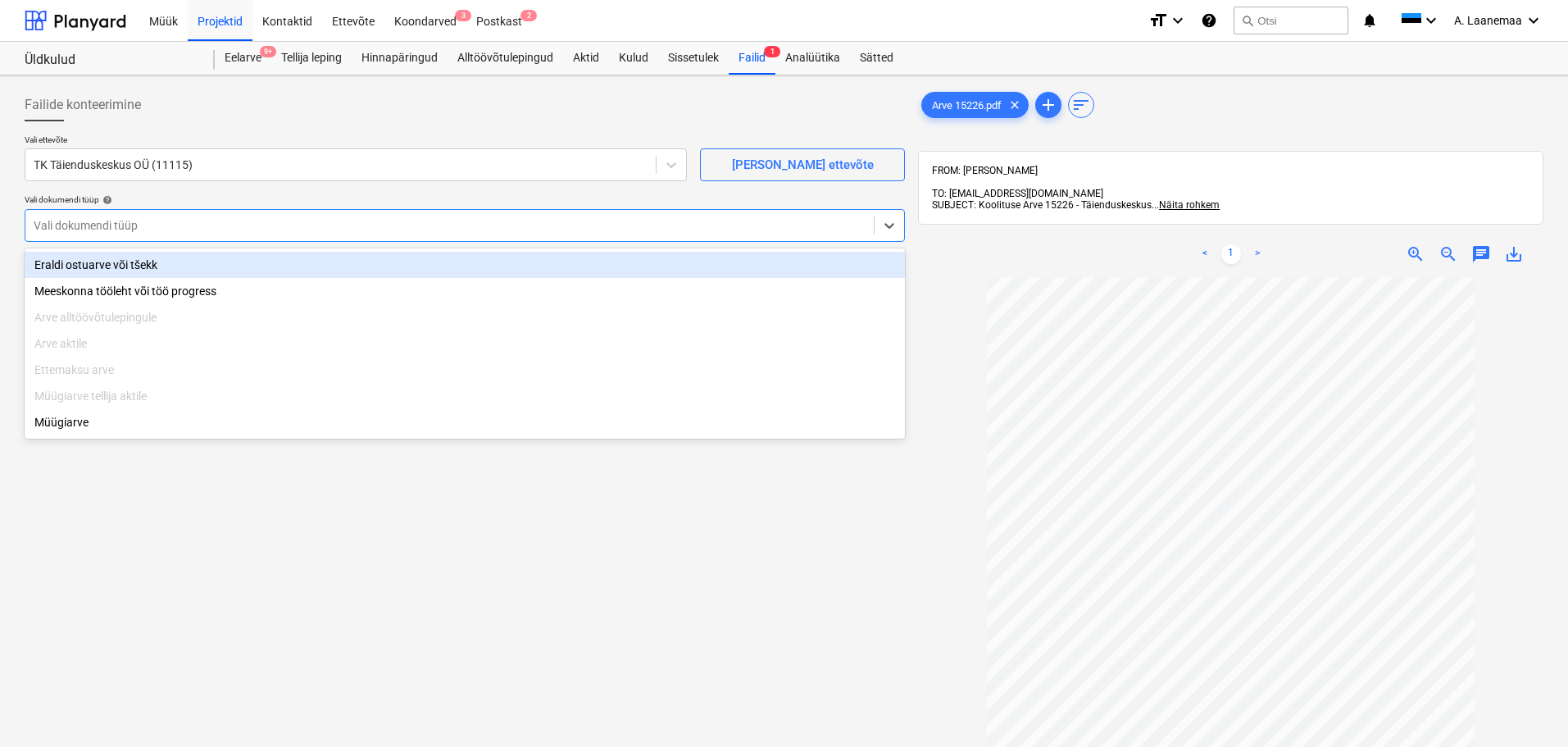
click at [131, 267] on div "Eraldi ostuarve või tšekk" at bounding box center [465, 265] width 881 height 27
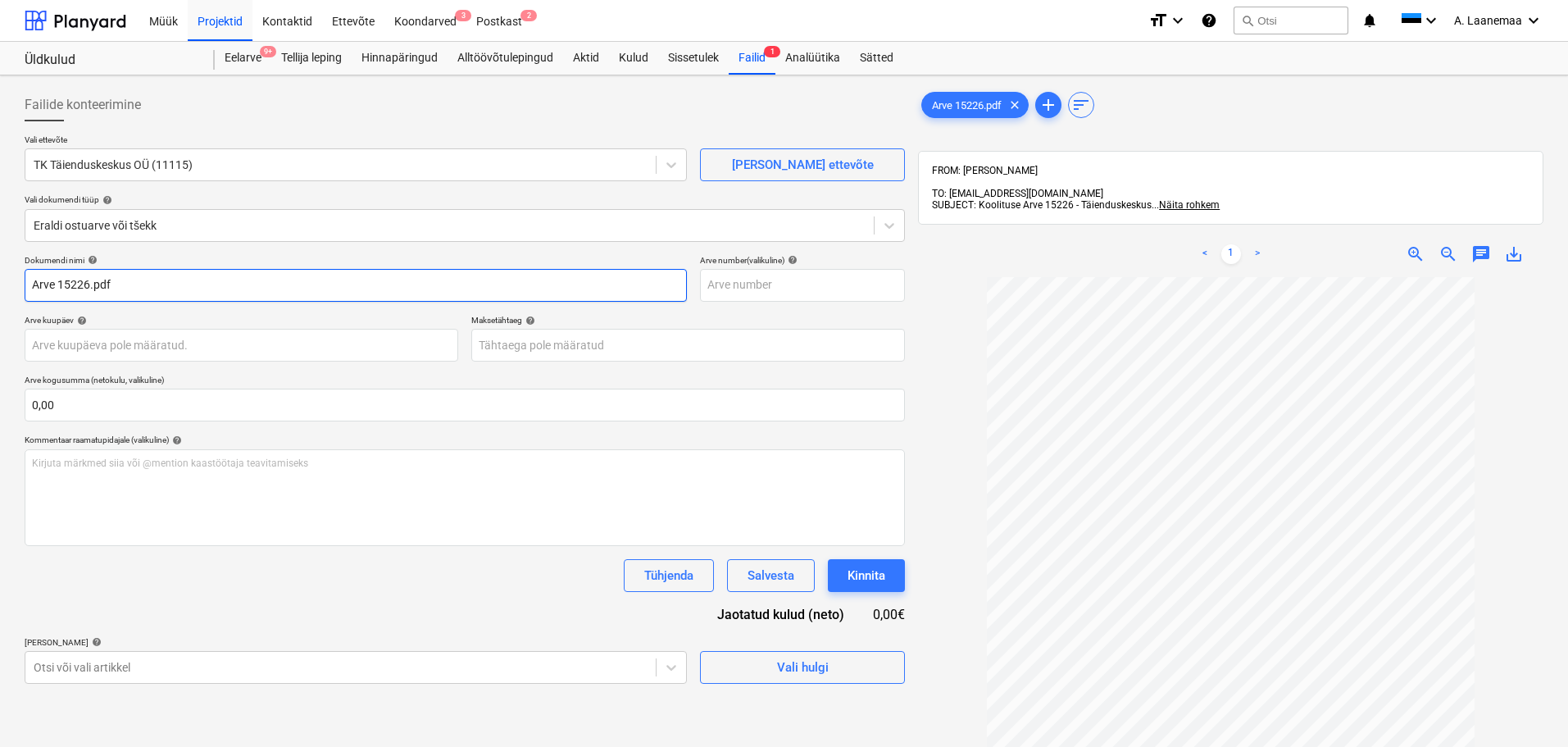
drag, startPoint x: 132, startPoint y: 280, endPoint x: 0, endPoint y: 281, distance: 132.0
click at [0, 287] on div "Failide konteerimine Vali ettevõte TK Täienduskeskus OÜ (11115) [PERSON_NAME] u…" at bounding box center [784, 534] width 1568 height 917
type input "15226"
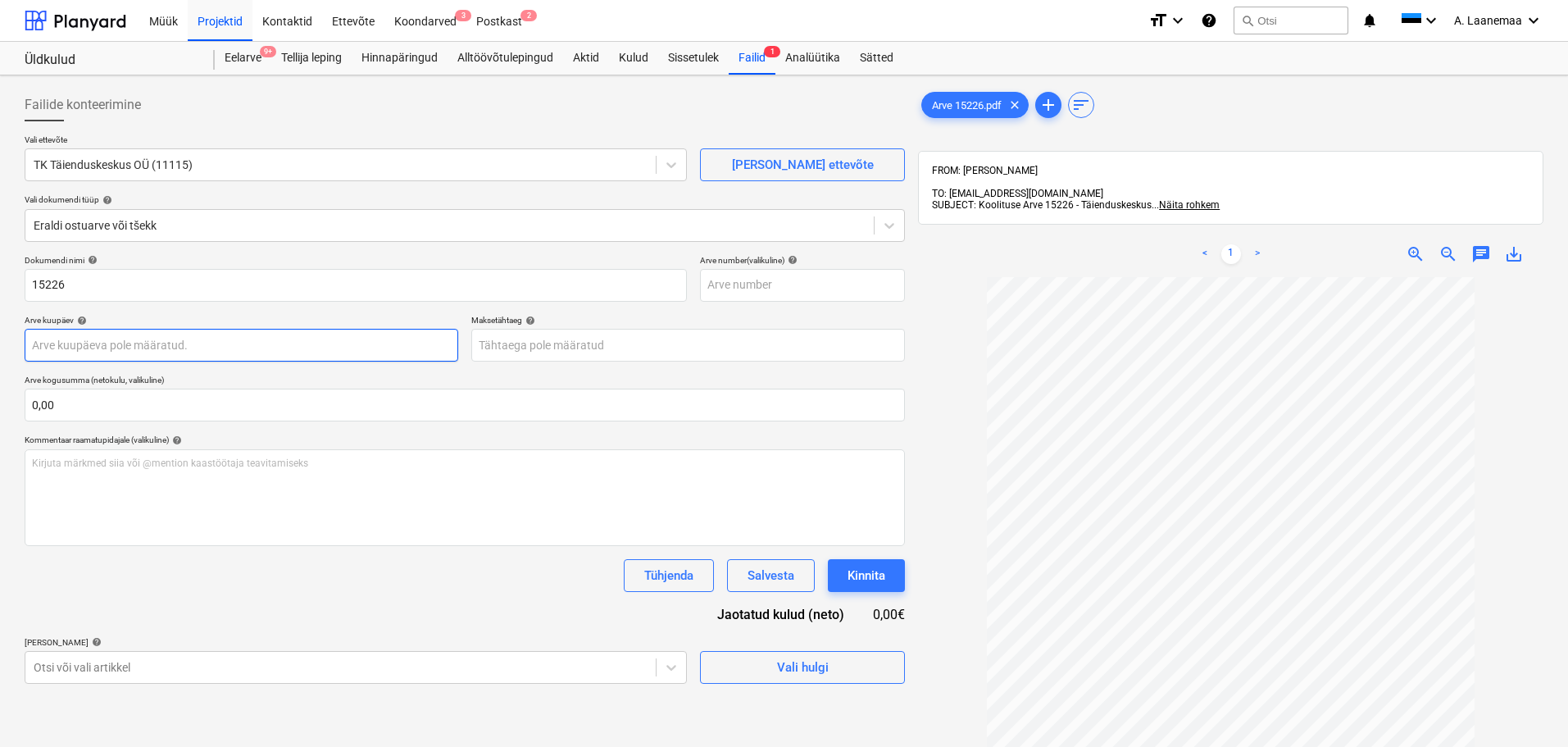
click at [93, 345] on body "Müük Projektid Kontaktid Ettevõte Koondarved 3 Postkast 2 format_size keyboard_…" at bounding box center [784, 374] width 1568 height 747
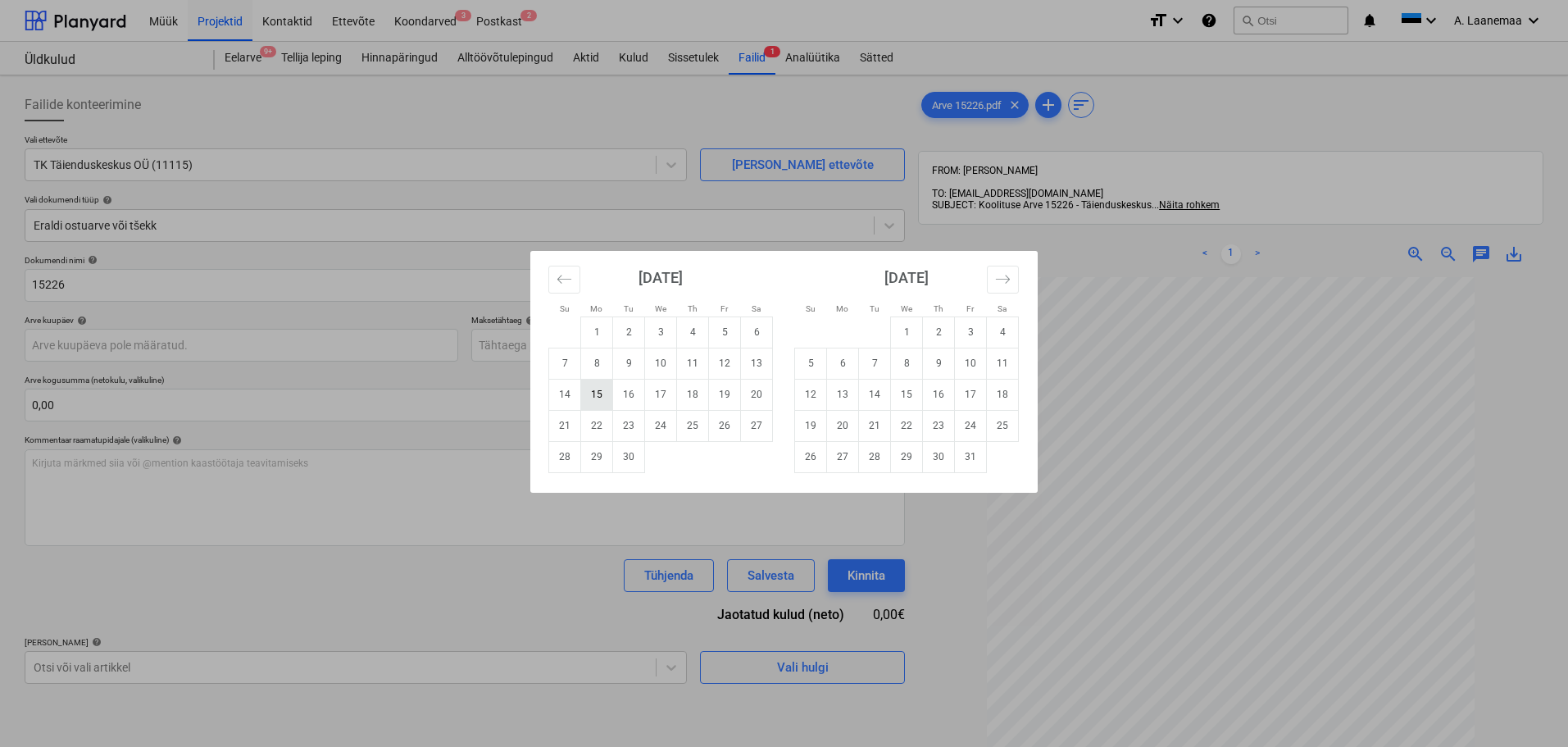
click at [598, 392] on td "15" at bounding box center [597, 394] width 32 height 31
type input "[DATE]"
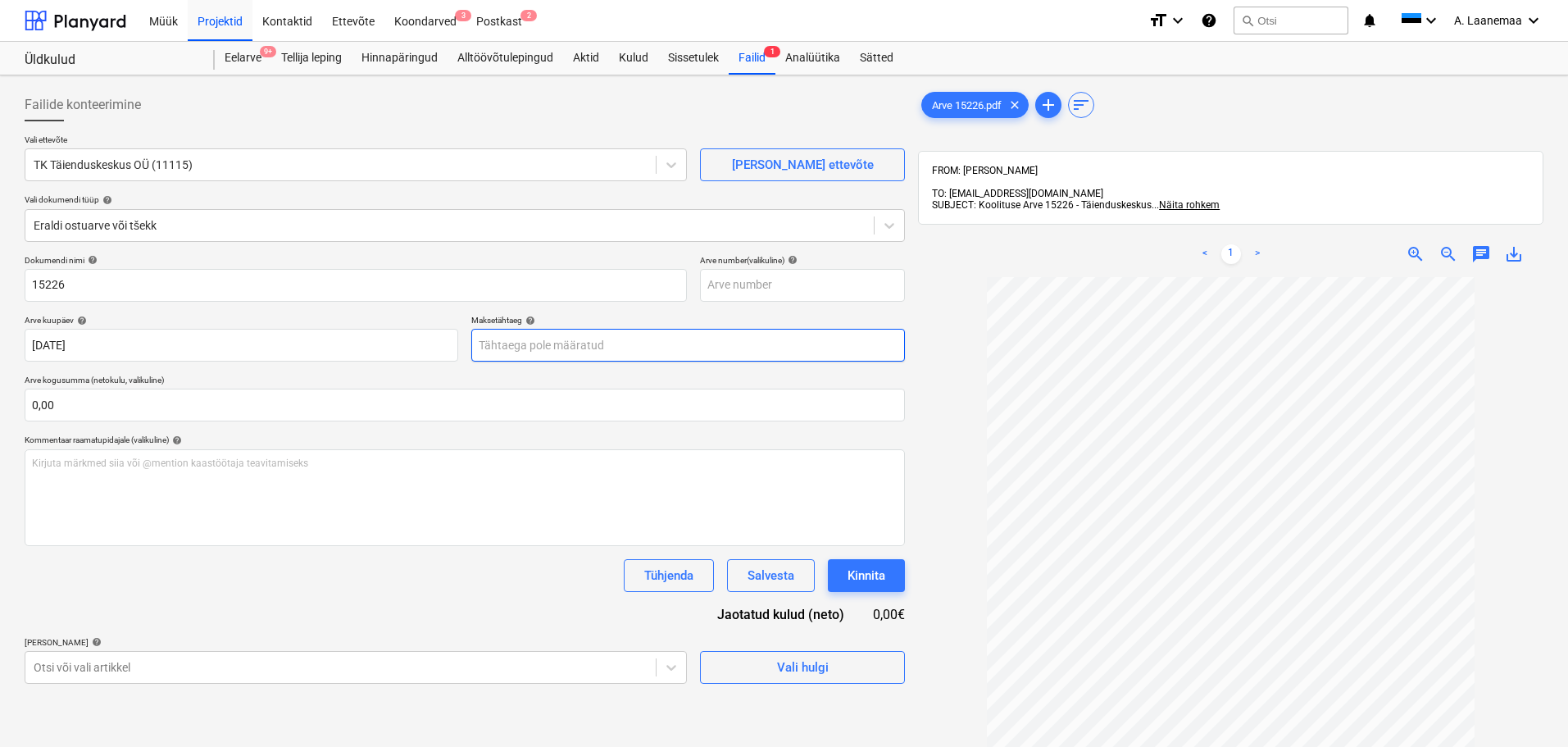
click at [580, 349] on body "Müük Projektid Kontaktid Ettevõte Koondarved 3 Postkast 2 format_size keyboard_…" at bounding box center [784, 374] width 1568 height 747
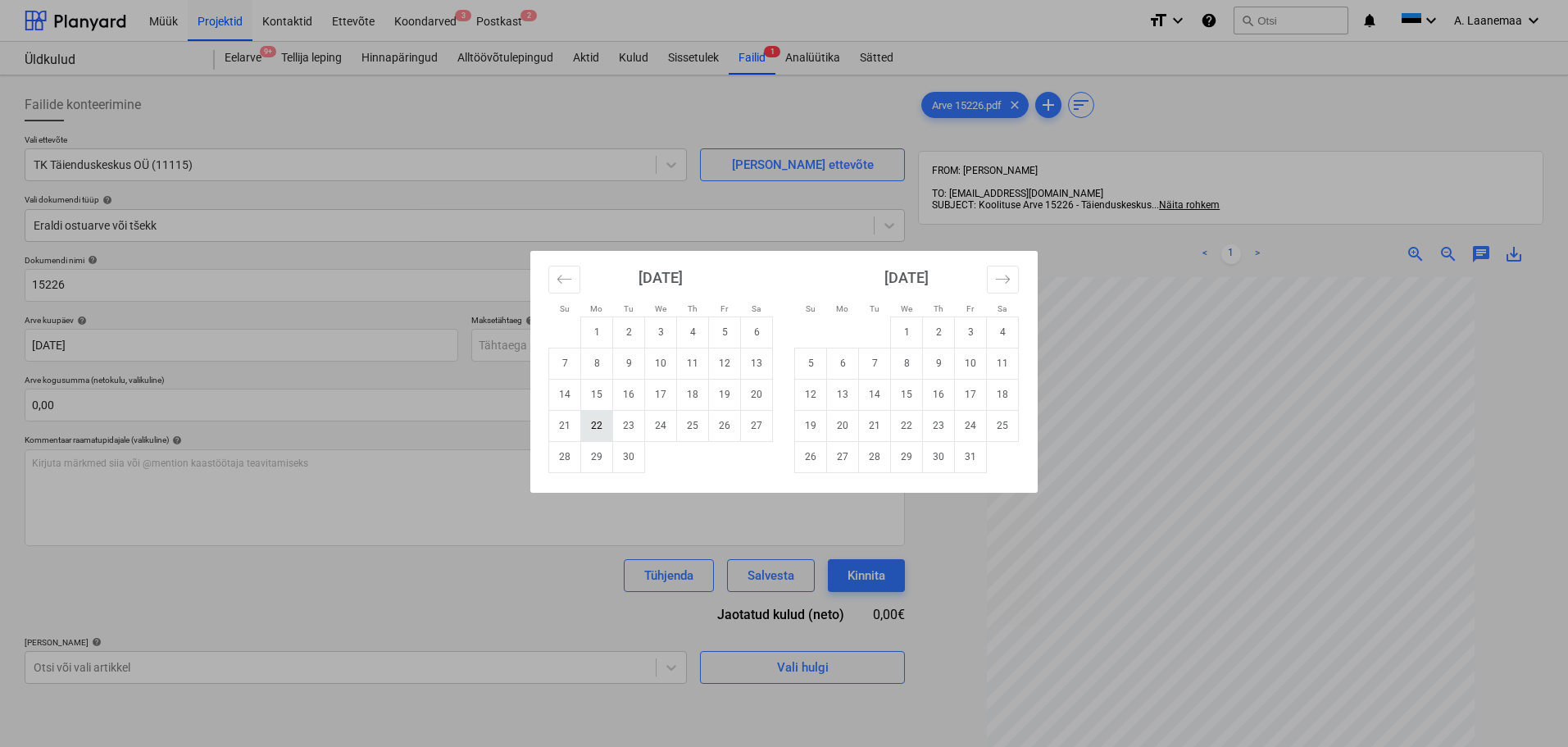
click at [600, 431] on td "22" at bounding box center [597, 426] width 32 height 31
type input "[DATE]"
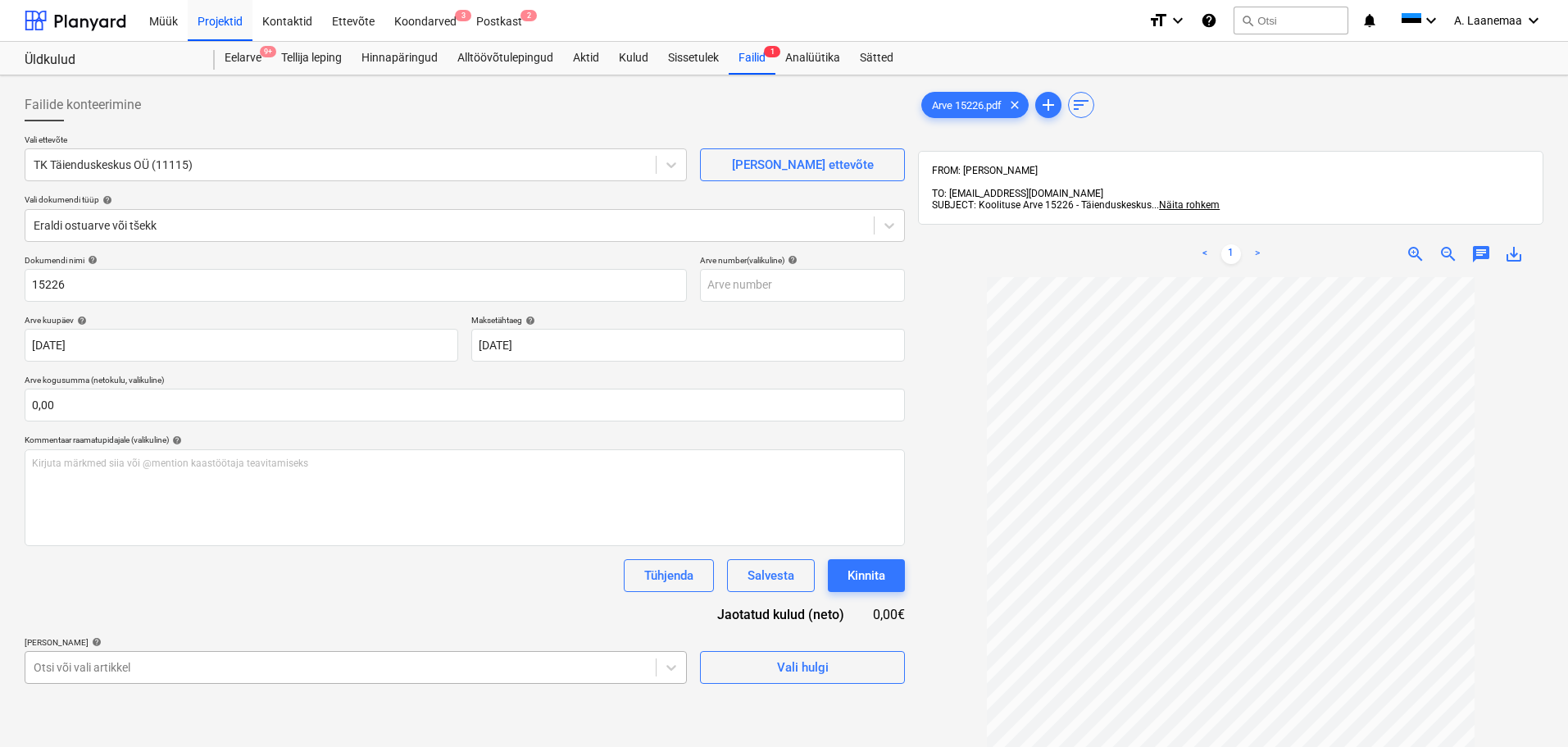
click at [88, 667] on body "Müük Projektid Kontaktid Ettevõte Koondarved 3 Postkast 2 format_size keyboard_…" at bounding box center [784, 374] width 1568 height 747
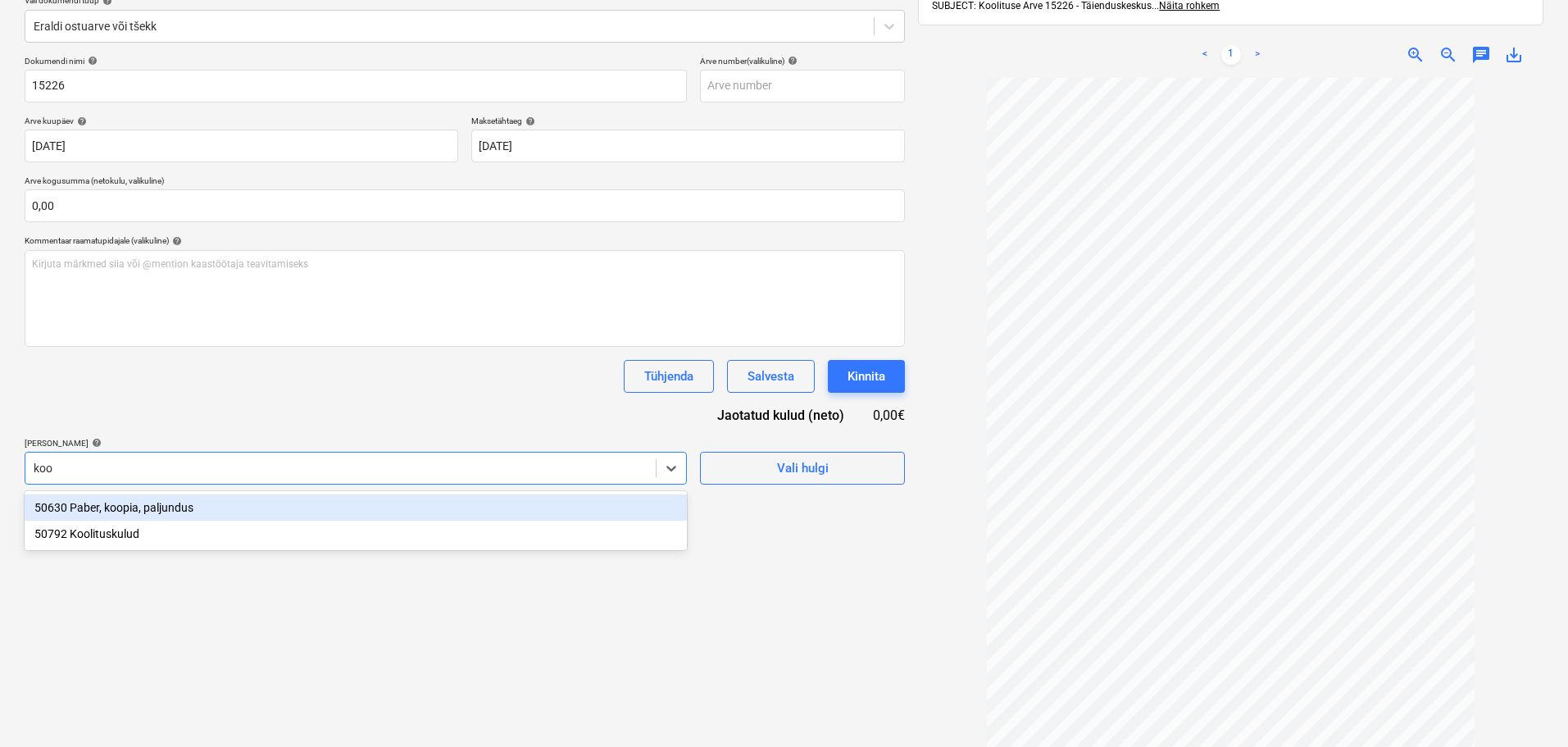
type input "kool"
click at [83, 507] on div "50792 Koolituskulud" at bounding box center [356, 508] width 662 height 27
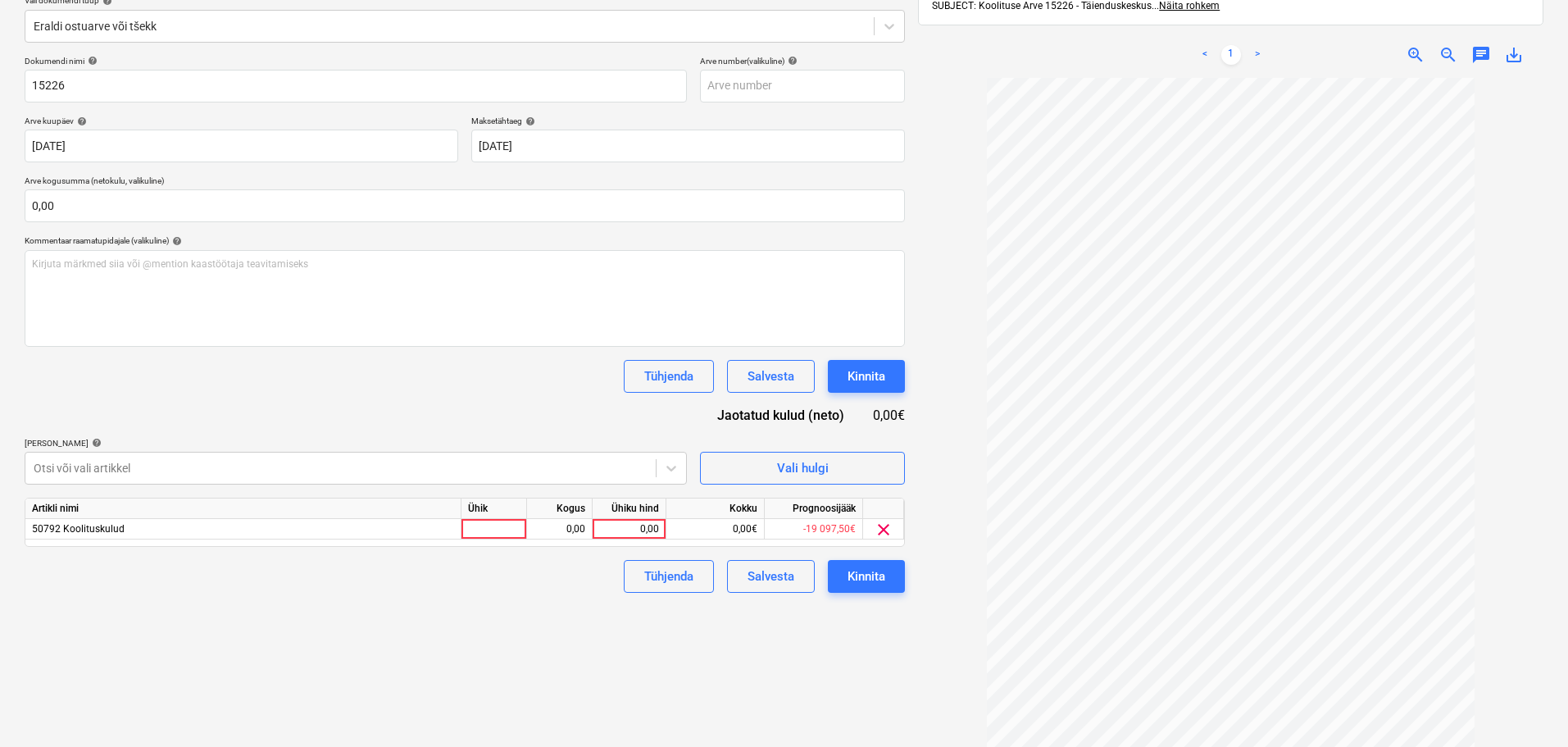
click at [783, 620] on div "Failide konteerimine Vali ettevõte TK Täienduskeskus OÜ (11115) [PERSON_NAME] u…" at bounding box center [464, 334] width 894 height 903
click at [624, 534] on div "0,00" at bounding box center [630, 529] width 60 height 21
type input "192"
click at [858, 580] on div "Kinnita" at bounding box center [867, 577] width 38 height 22
